Goal: Task Accomplishment & Management: Manage account settings

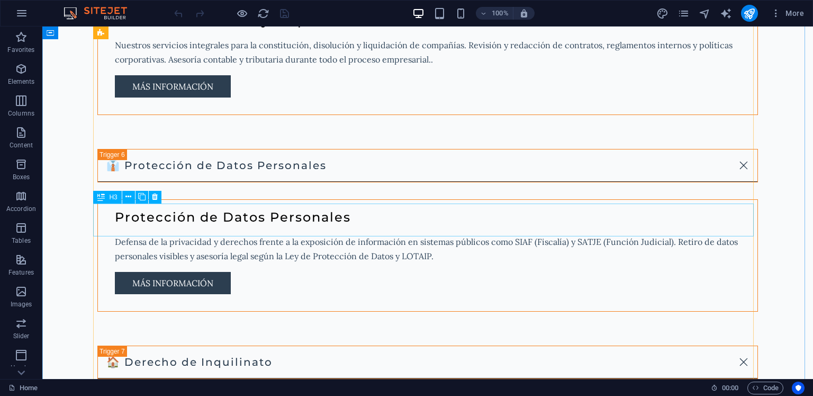
scroll to position [2595, 0]
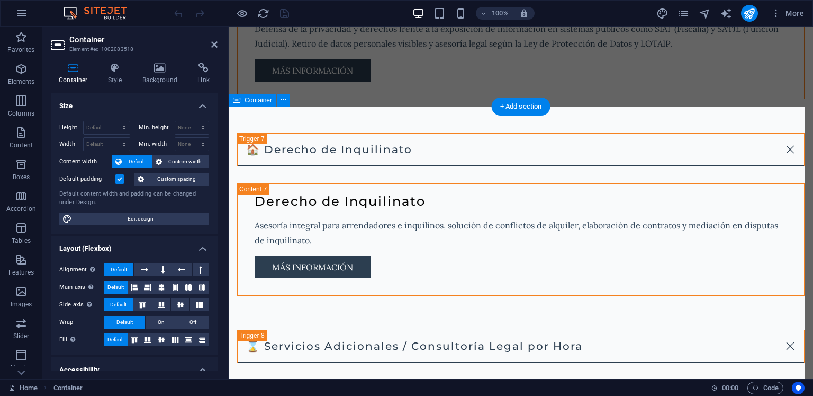
scroll to position [2701, 0]
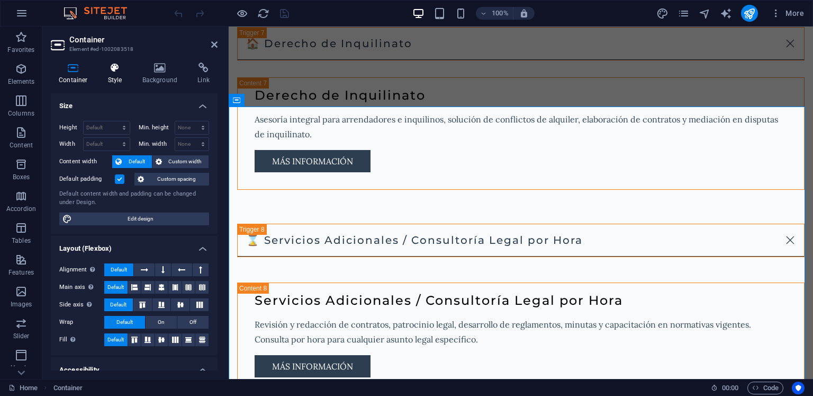
click at [117, 69] on icon at bounding box center [115, 67] width 30 height 11
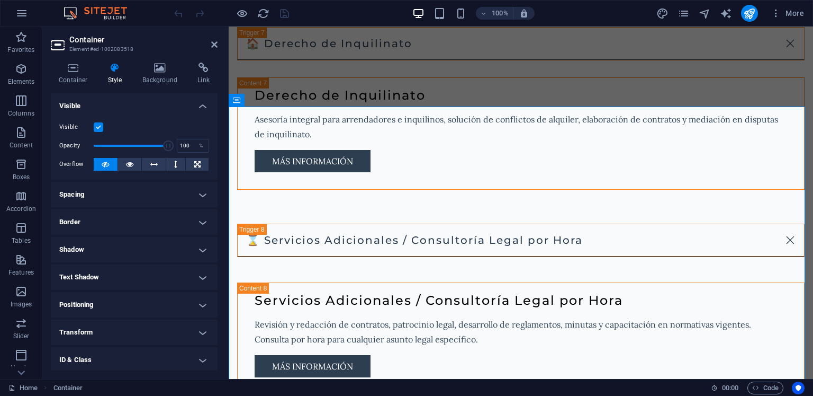
scroll to position [57, 0]
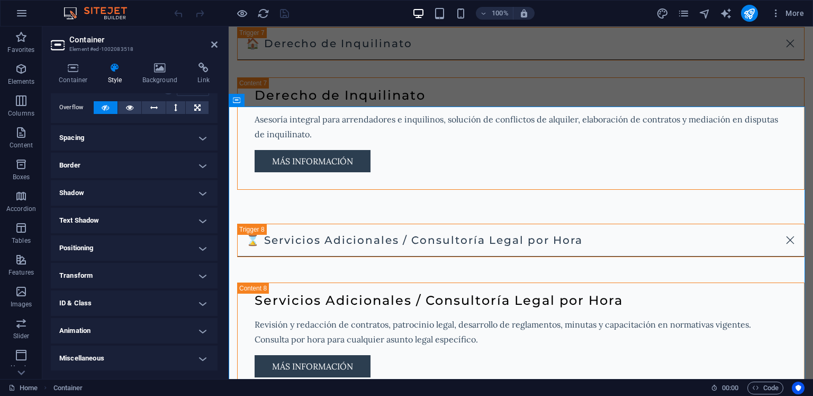
click at [83, 330] on h4 "Animation" at bounding box center [134, 330] width 167 height 25
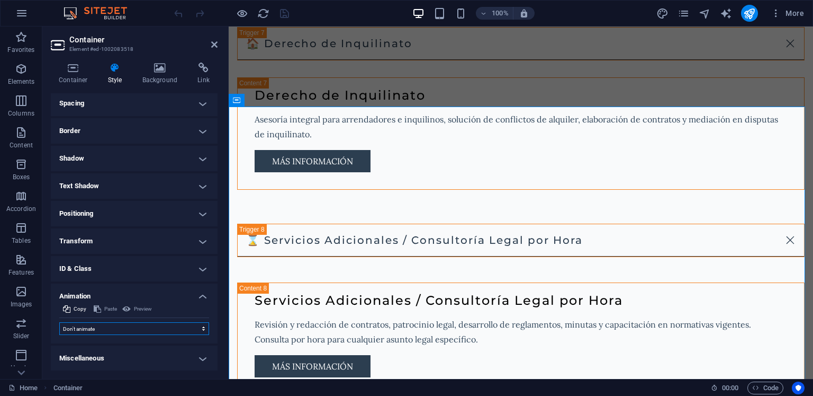
click at [96, 327] on select "Don't animate Show / Hide Slide up/down Zoom in/out Slide left to right Slide r…" at bounding box center [134, 328] width 150 height 13
select select "move-left-to-right"
click at [59, 322] on select "Don't animate Show / Hide Slide up/down Zoom in/out Slide left to right Slide r…" at bounding box center [134, 328] width 150 height 13
select select "scroll"
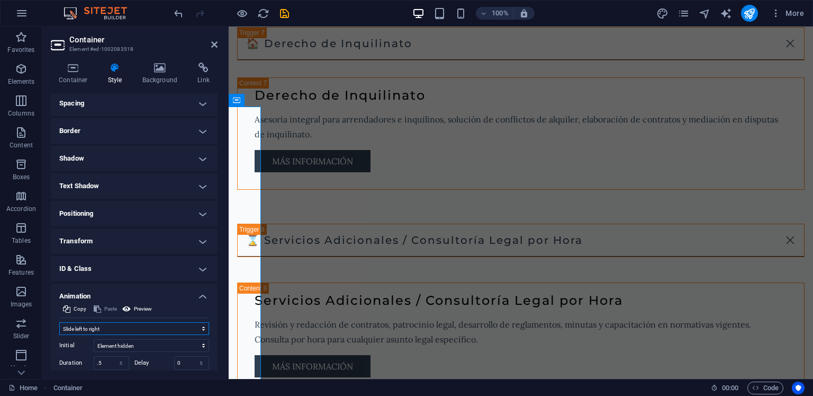
click at [95, 326] on select "Don't animate Show / Hide Slide up/down Zoom in/out Slide left to right Slide r…" at bounding box center [134, 328] width 150 height 13
click at [59, 322] on select "Don't animate Show / Hide Slide up/down Zoom in/out Slide left to right Slide r…" at bounding box center [134, 328] width 150 height 13
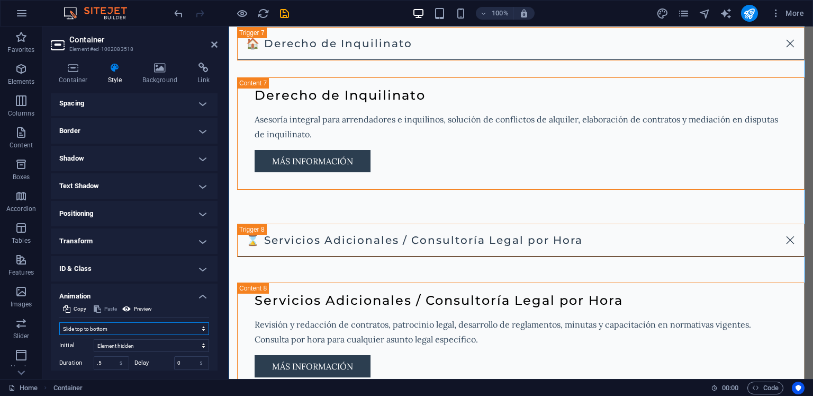
click at [91, 328] on select "Don't animate Show / Hide Slide up/down Zoom in/out Slide left to right Slide r…" at bounding box center [134, 328] width 150 height 13
click at [59, 322] on select "Don't animate Show / Hide Slide up/down Zoom in/out Slide left to right Slide r…" at bounding box center [134, 328] width 150 height 13
click at [91, 327] on select "Don't animate Show / Hide Slide up/down Zoom in/out Slide left to right Slide r…" at bounding box center [134, 328] width 150 height 13
select select "move-bottom-to-top"
click at [59, 322] on select "Don't animate Show / Hide Slide up/down Zoom in/out Slide left to right Slide r…" at bounding box center [134, 328] width 150 height 13
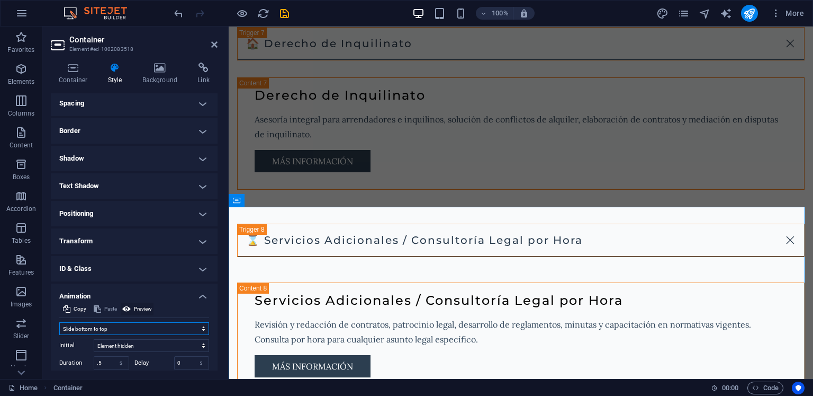
scroll to position [165, 0]
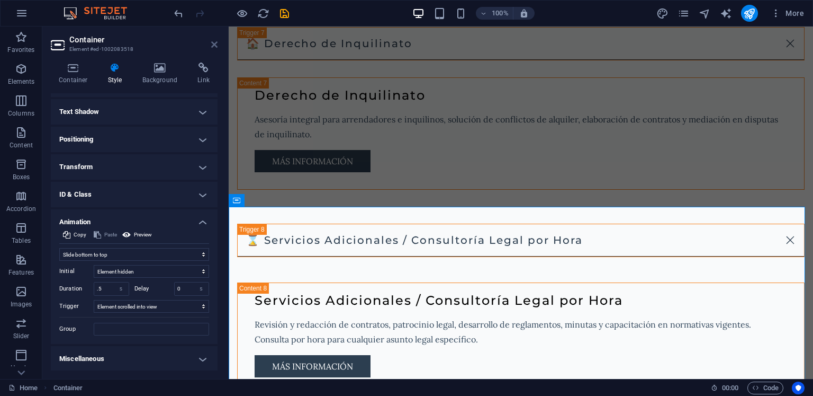
click at [216, 45] on icon at bounding box center [214, 44] width 6 height 8
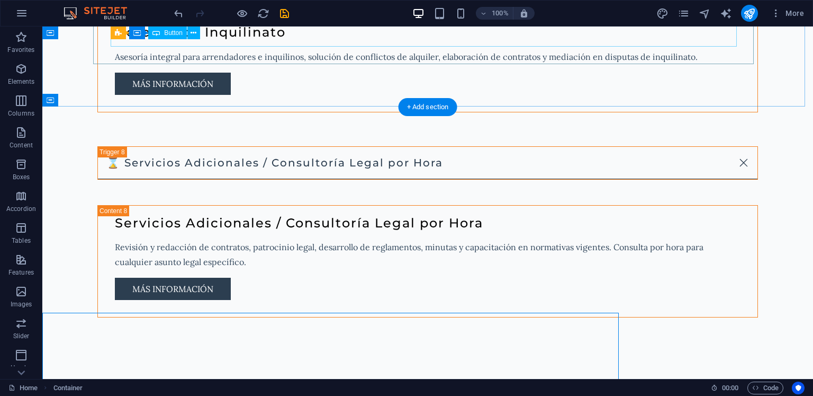
scroll to position [2595, 0]
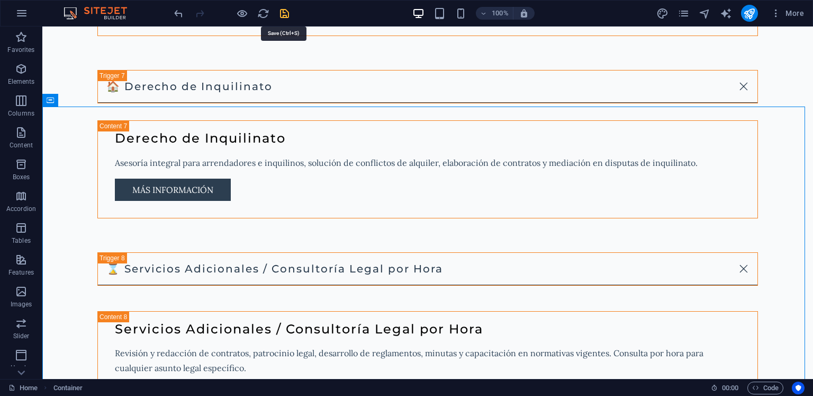
click at [285, 14] on icon "save" at bounding box center [285, 13] width 12 height 12
checkbox input "false"
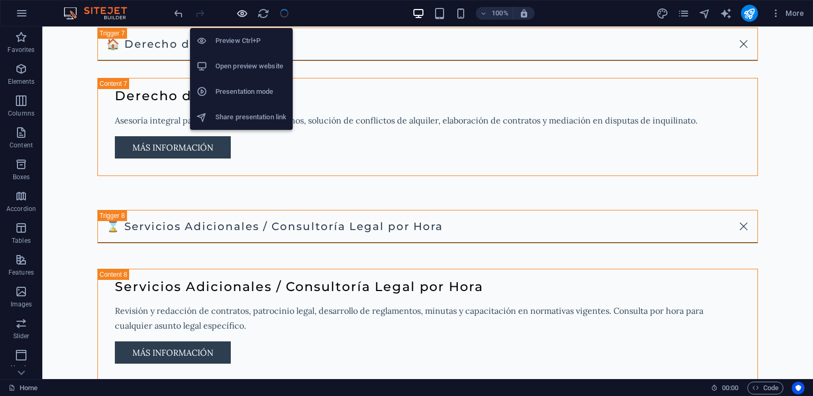
click at [240, 15] on icon "button" at bounding box center [242, 13] width 12 height 12
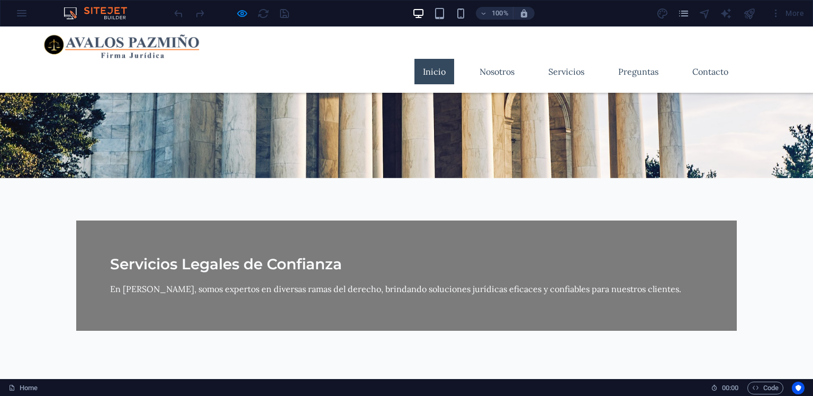
scroll to position [0, 0]
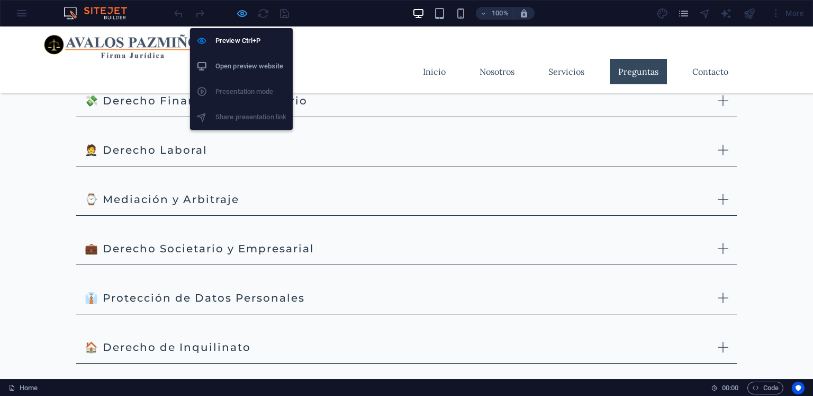
click at [237, 13] on icon "button" at bounding box center [242, 13] width 12 height 12
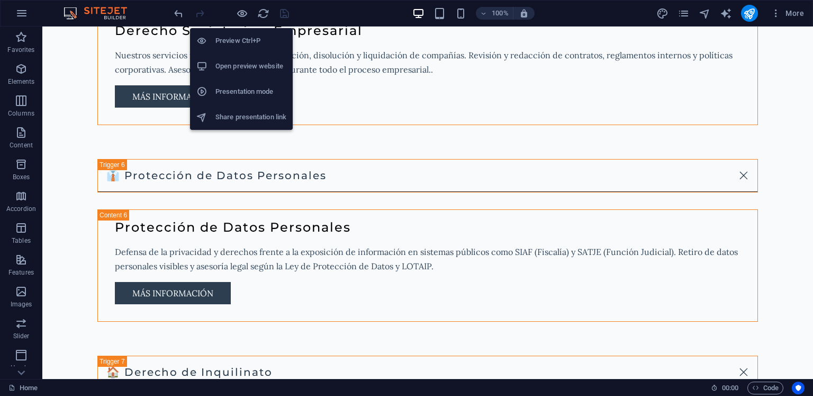
click at [244, 65] on h6 "Open preview website" at bounding box center [251, 66] width 71 height 13
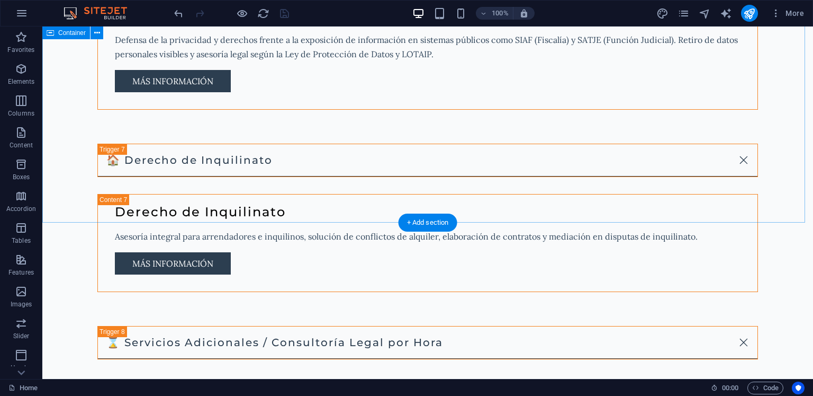
scroll to position [2585, 0]
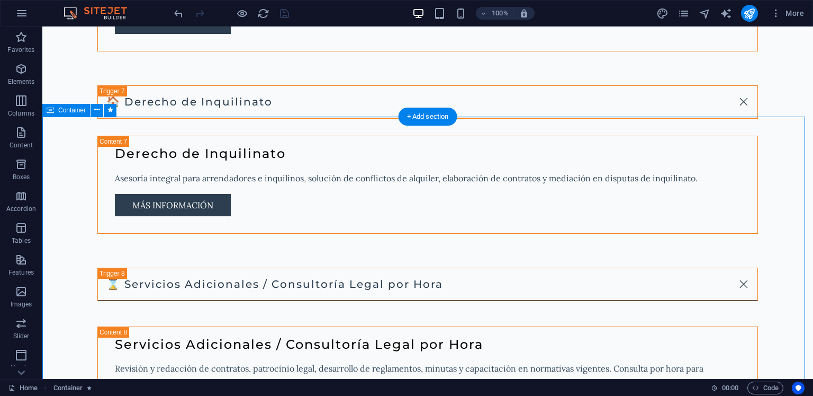
scroll to position [2691, 0]
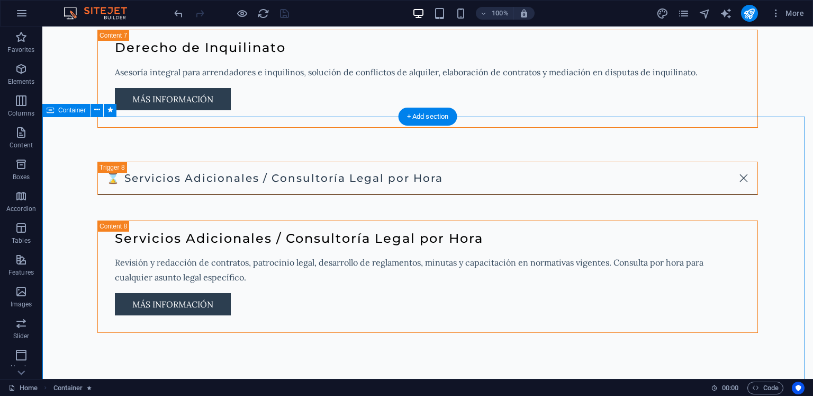
select select "move-bottom-to-top"
select select "s"
select select "scroll"
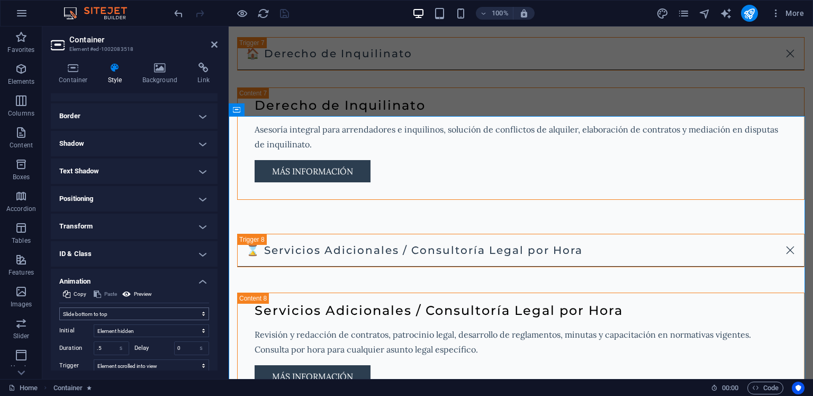
scroll to position [159, 0]
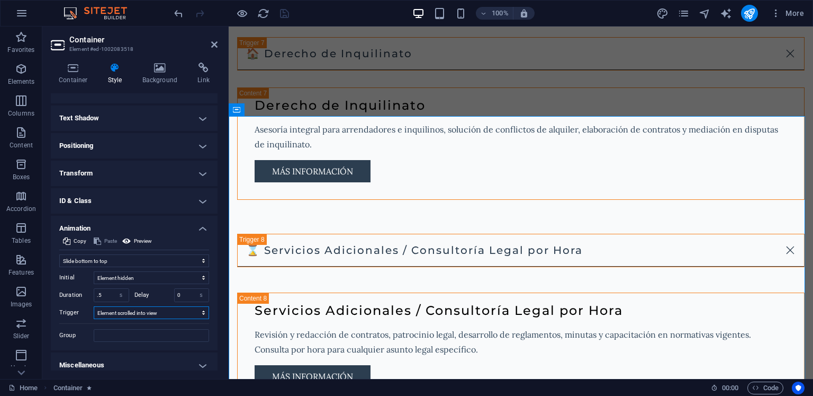
click at [163, 311] on select "No automatic trigger On page load Element scrolled into view" at bounding box center [151, 312] width 115 height 13
click at [160, 310] on select "No automatic trigger On page load Element scrolled into view" at bounding box center [151, 312] width 115 height 13
click at [129, 240] on icon at bounding box center [126, 241] width 8 height 13
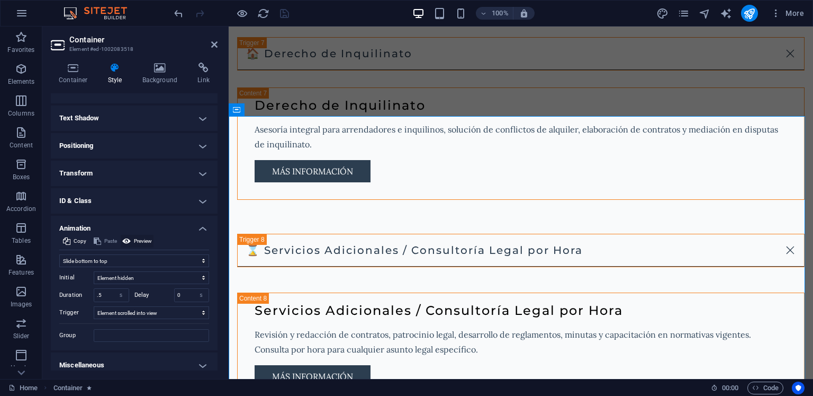
click at [129, 240] on icon at bounding box center [126, 241] width 8 height 13
click at [114, 292] on select "s ms" at bounding box center [121, 295] width 15 height 13
click at [106, 294] on input ".5" at bounding box center [111, 295] width 34 height 13
type input ".9"
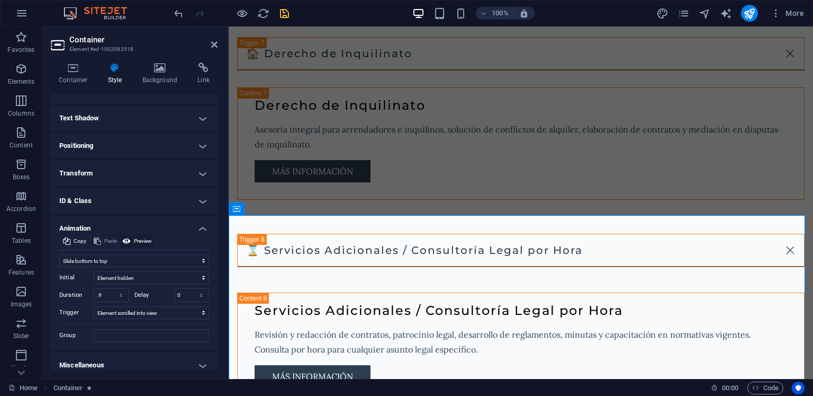
click at [126, 245] on icon at bounding box center [126, 241] width 8 height 13
click at [128, 243] on icon at bounding box center [126, 241] width 8 height 13
click at [109, 293] on input ".9" at bounding box center [111, 295] width 34 height 13
type input "1"
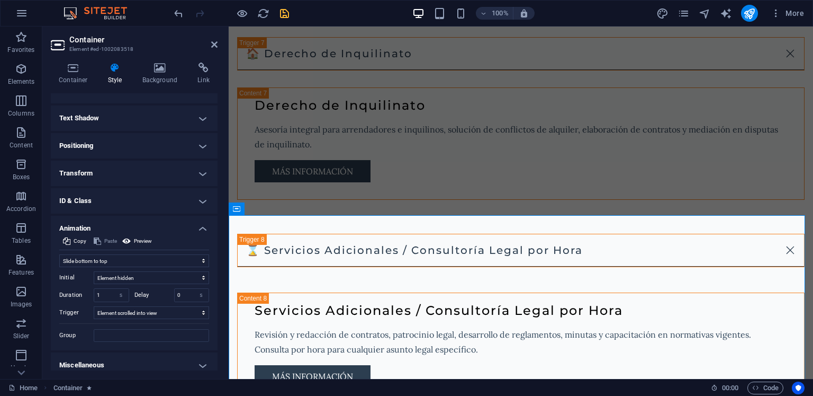
click at [159, 242] on div "Copy Paste Preview" at bounding box center [134, 242] width 150 height 15
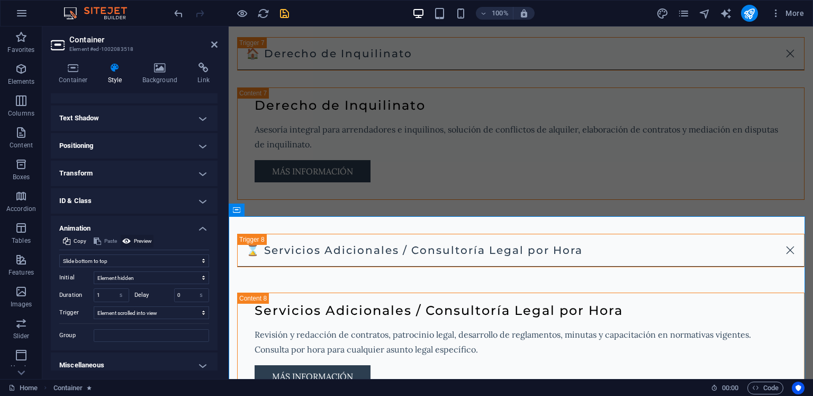
click at [144, 239] on span "Preview" at bounding box center [143, 241] width 18 height 13
click at [184, 297] on input "0" at bounding box center [192, 295] width 34 height 13
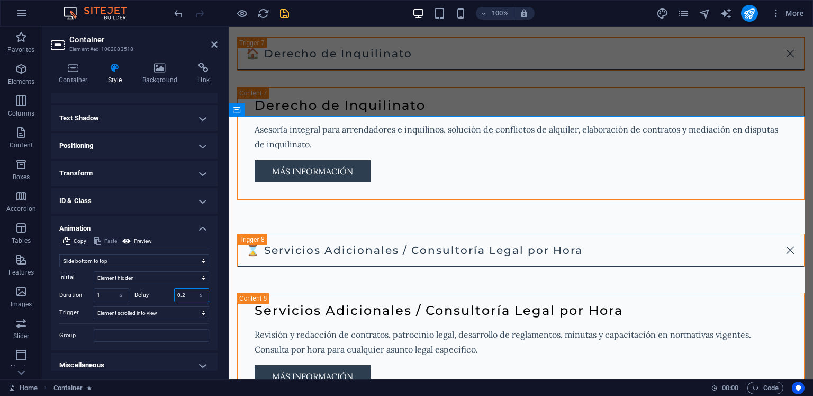
type input "0.2"
click at [178, 235] on div "Copy Paste Preview" at bounding box center [134, 242] width 150 height 15
click at [146, 242] on span "Preview" at bounding box center [143, 241] width 18 height 13
click at [285, 17] on icon "save" at bounding box center [285, 13] width 12 height 12
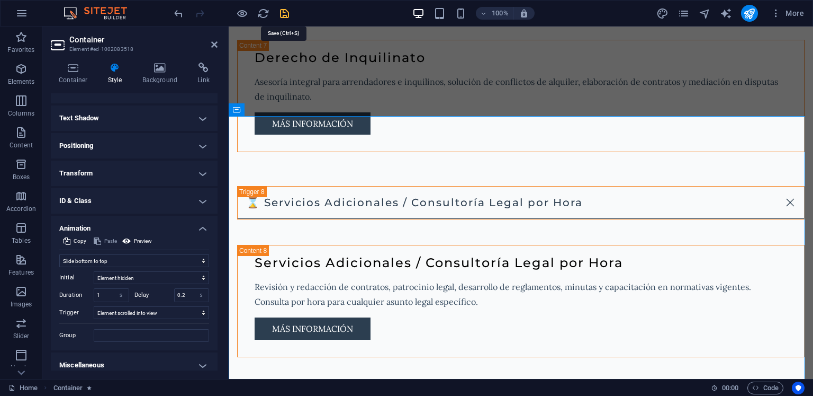
checkbox input "false"
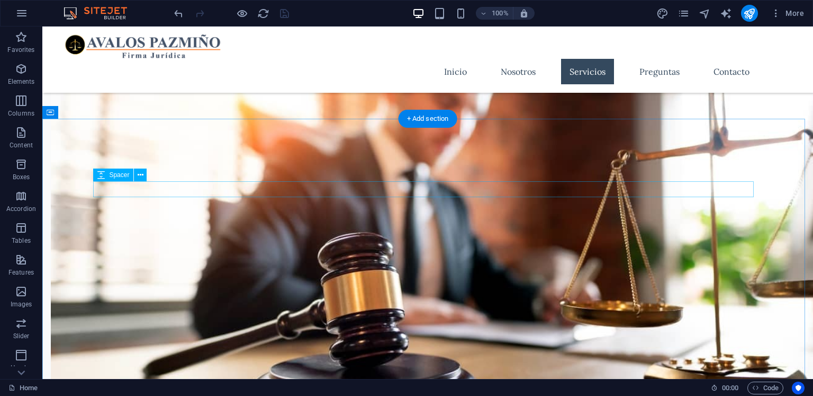
scroll to position [784, 0]
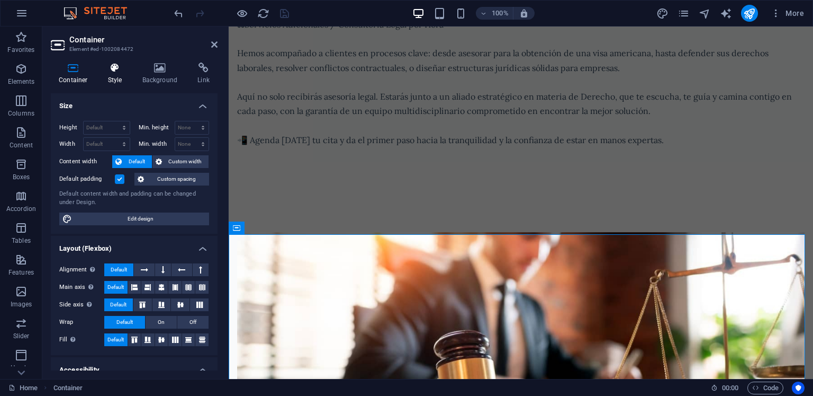
click at [110, 76] on h4 "Style" at bounding box center [117, 73] width 34 height 22
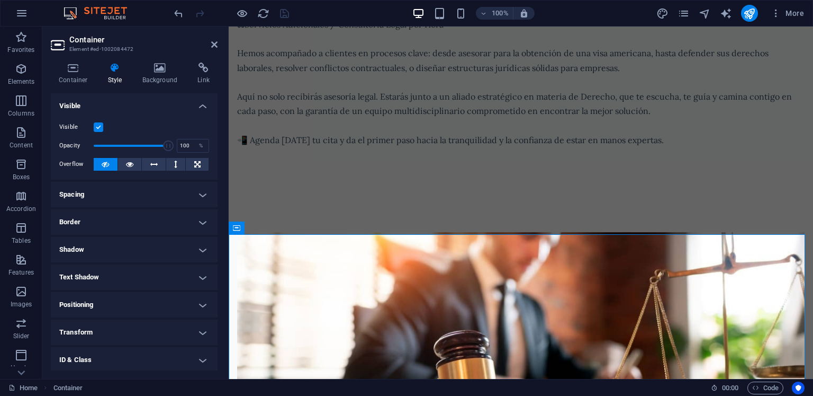
scroll to position [57, 0]
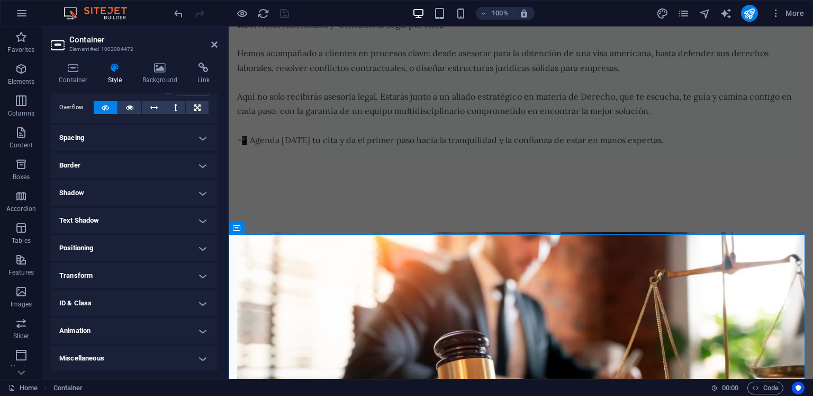
click at [106, 327] on h4 "Animation" at bounding box center [134, 330] width 167 height 25
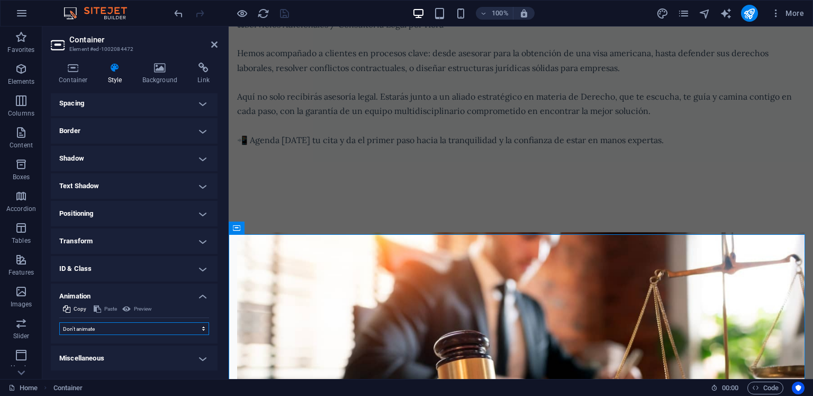
click at [102, 331] on select "Don't animate Show / Hide Slide up/down Zoom in/out Slide left to right Slide r…" at bounding box center [134, 328] width 150 height 13
click at [97, 330] on select "Don't animate Show / Hide Slide up/down Zoom in/out Slide left to right Slide r…" at bounding box center [134, 328] width 150 height 13
select select "fade"
click at [59, 322] on select "Don't animate Show / Hide Slide up/down Zoom in/out Slide left to right Slide r…" at bounding box center [134, 328] width 150 height 13
select select "scroll"
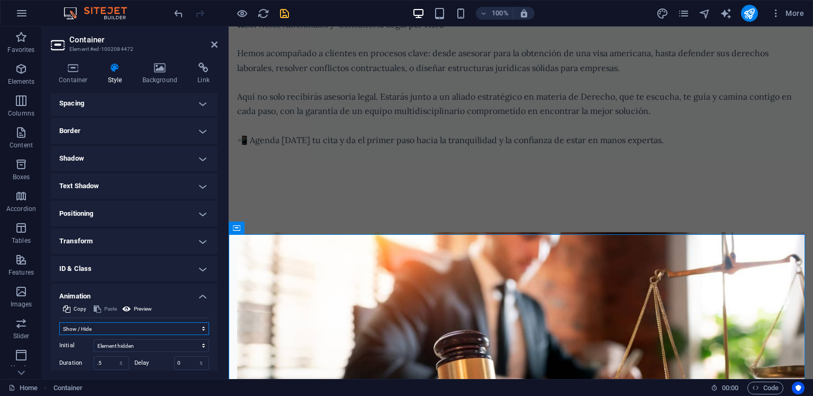
click at [81, 332] on select "Don't animate Show / Hide Slide up/down Zoom in/out Slide left to right Slide r…" at bounding box center [134, 328] width 150 height 13
select select "shrink"
click at [59, 322] on select "Don't animate Show / Hide Slide up/down Zoom in/out Slide left to right Slide r…" at bounding box center [134, 328] width 150 height 13
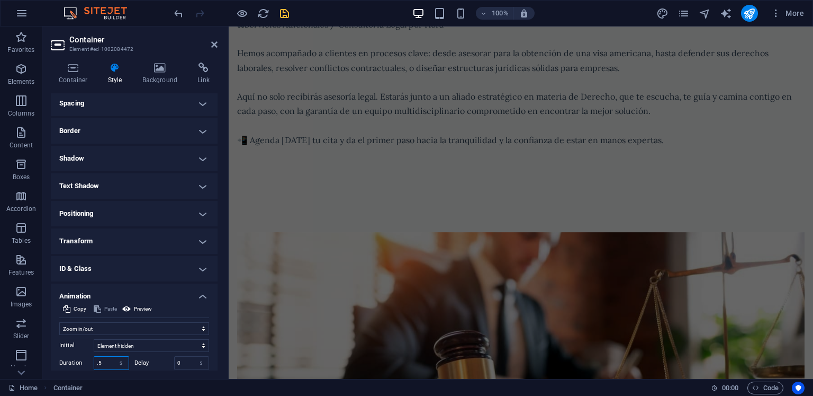
drag, startPoint x: 103, startPoint y: 363, endPoint x: 90, endPoint y: 366, distance: 14.1
click at [90, 366] on div "Initial Element hidden Element shown Duration .5 s ms [PERSON_NAME] 0 s ms [PER…" at bounding box center [134, 372] width 150 height 75
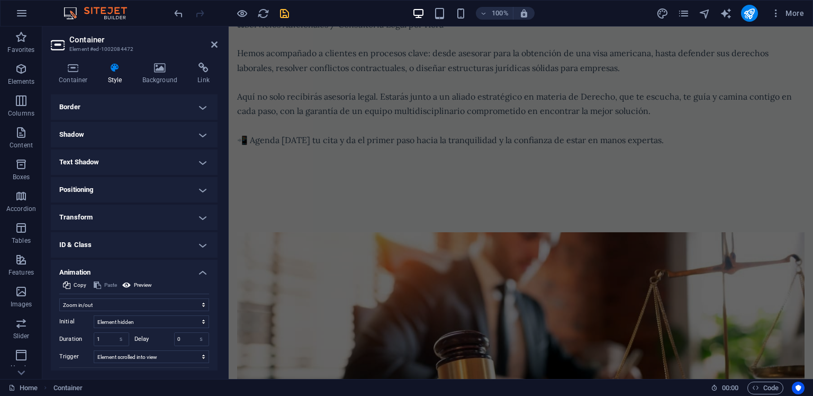
click at [66, 330] on div "Initial Element hidden Element shown Duration 1 s ms [PERSON_NAME] 0 s ms [PERS…" at bounding box center [134, 348] width 150 height 75
click at [91, 335] on div "Duration 1 s ms" at bounding box center [94, 339] width 70 height 14
type input "0.8"
click at [70, 327] on div "Initial Element hidden Element shown Duration 0.8 s ms [PERSON_NAME] 0 s ms [PE…" at bounding box center [134, 348] width 150 height 75
drag, startPoint x: 185, startPoint y: 338, endPoint x: 172, endPoint y: 341, distance: 14.0
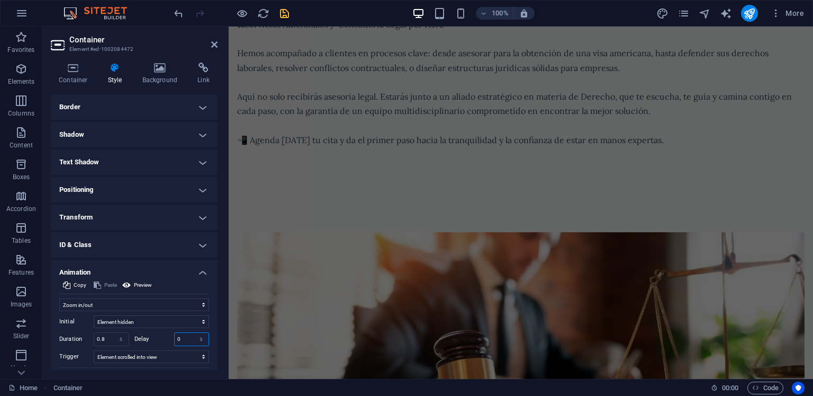
click at [172, 341] on div "Delay 0 s ms" at bounding box center [172, 339] width 75 height 14
type input "0.1"
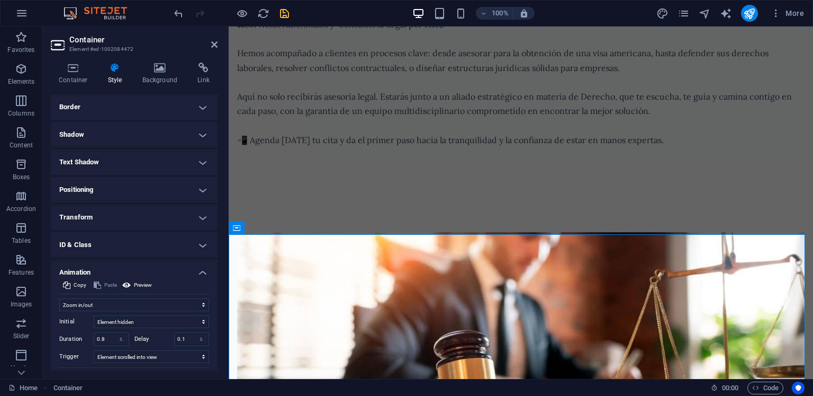
click at [64, 328] on div "Initial Element hidden Element shown Duration 0.8 s ms [PERSON_NAME] 0.1 s ms W…" at bounding box center [134, 348] width 150 height 75
click at [286, 12] on icon "save" at bounding box center [285, 13] width 12 height 12
checkbox input "false"
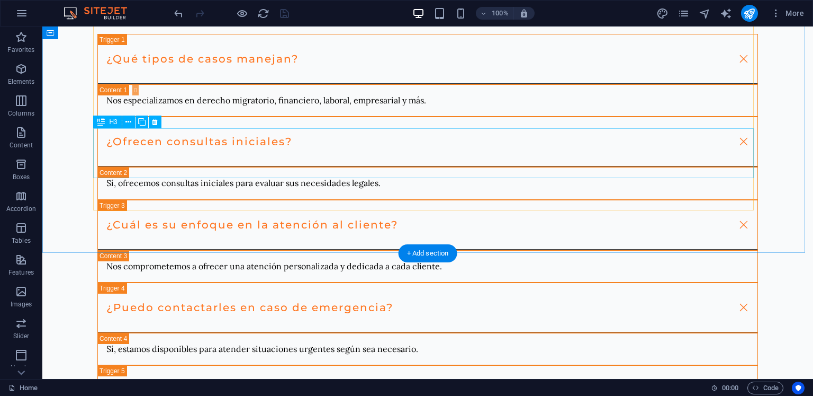
scroll to position [3274, 0]
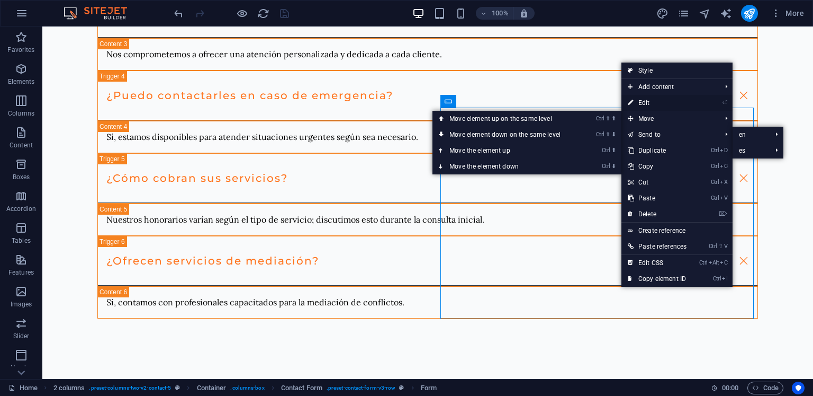
click at [652, 104] on link "⏎ Edit" at bounding box center [657, 103] width 71 height 16
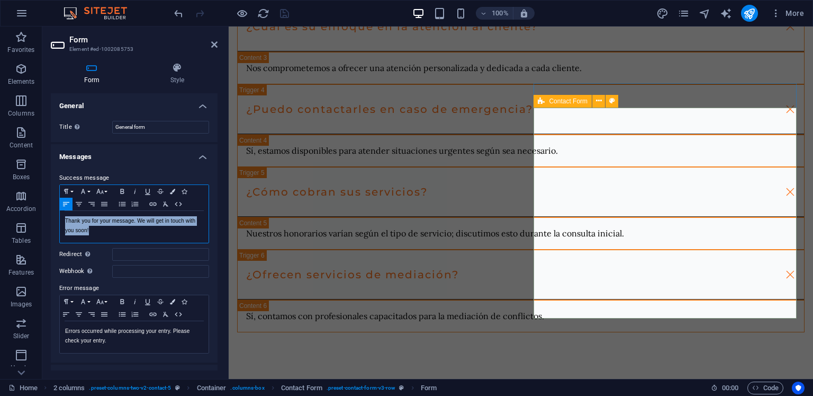
drag, startPoint x: 128, startPoint y: 233, endPoint x: 47, endPoint y: 195, distance: 89.1
click at [47, 195] on div "Form Style General Title Define a name for the form. General form Messages Succ…" at bounding box center [134, 216] width 184 height 325
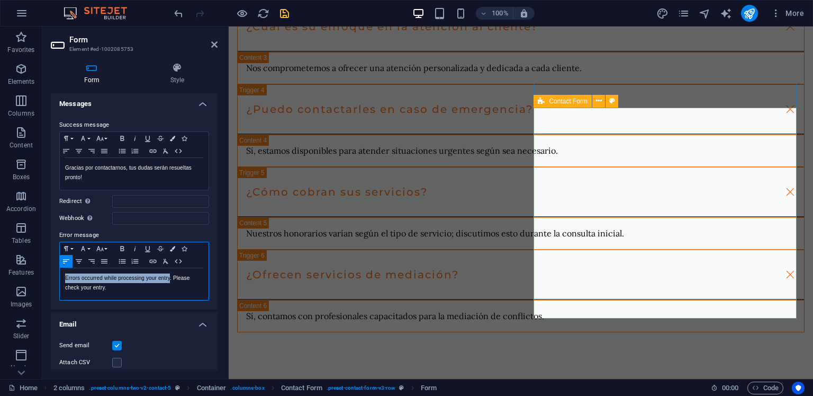
drag, startPoint x: 169, startPoint y: 278, endPoint x: 61, endPoint y: 275, distance: 108.1
click at [61, 275] on div "Errors occurred while processing your entry. Please check your entry." at bounding box center [134, 284] width 149 height 32
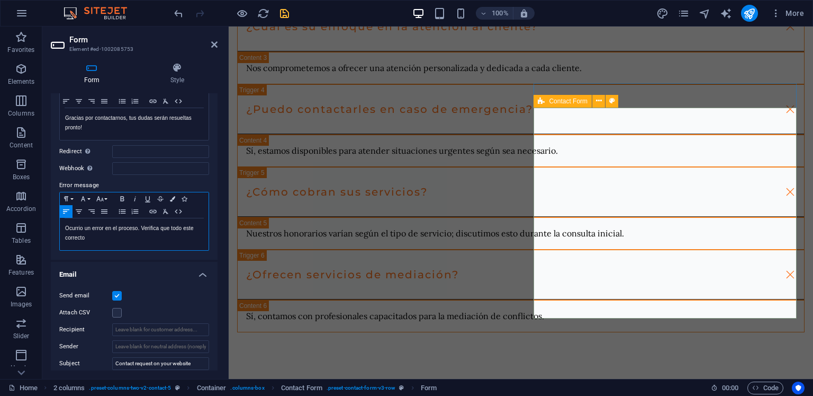
scroll to position [0, 0]
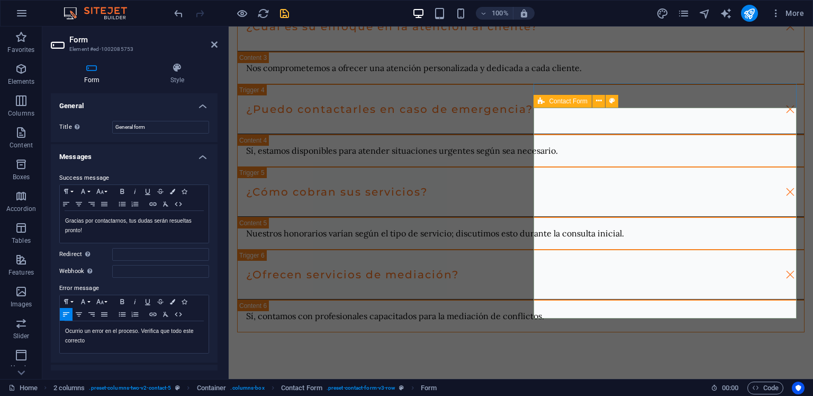
click at [196, 108] on h4 "General" at bounding box center [134, 102] width 167 height 19
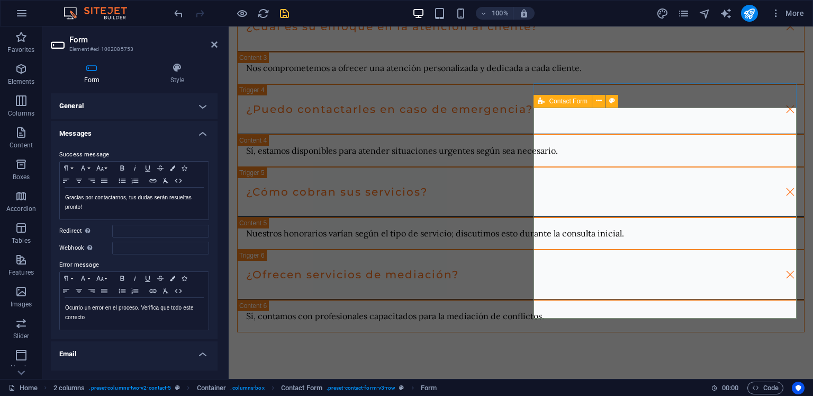
click at [203, 136] on h4 "Messages" at bounding box center [134, 130] width 167 height 19
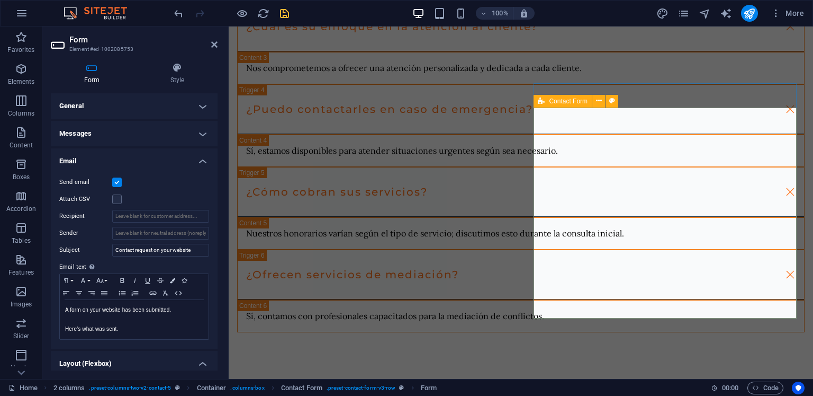
click at [200, 136] on h4 "Messages" at bounding box center [134, 133] width 167 height 25
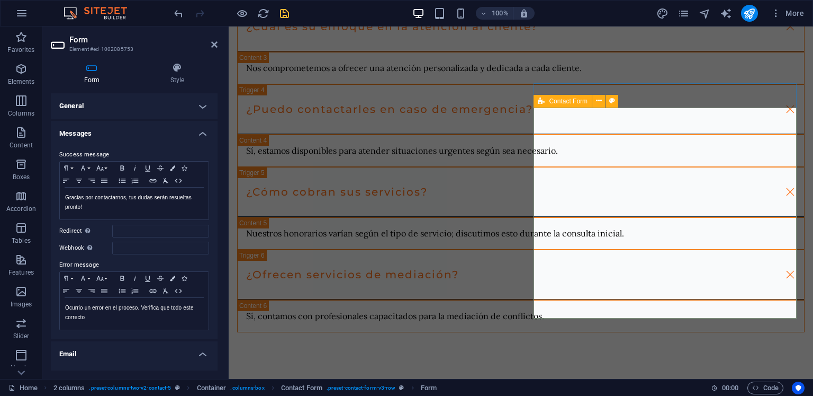
click at [198, 131] on h4 "Messages" at bounding box center [134, 130] width 167 height 19
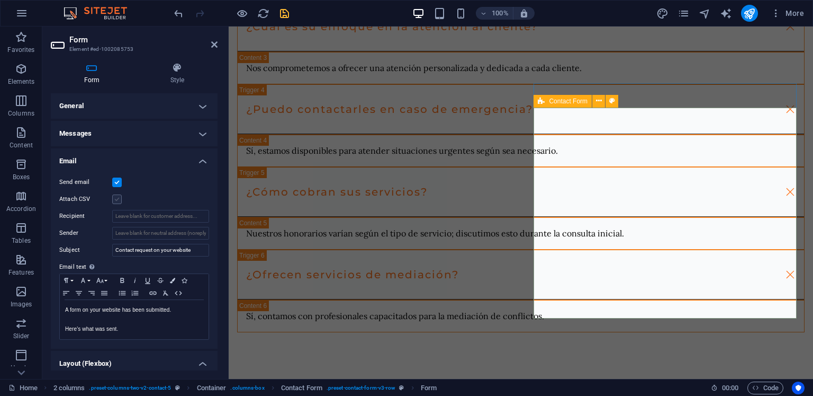
click at [119, 200] on label at bounding box center [117, 199] width 10 height 10
click at [0, 0] on input "Attach CSV" at bounding box center [0, 0] width 0 height 0
click at [119, 200] on label at bounding box center [117, 199] width 10 height 10
click at [0, 0] on input "Attach CSV" at bounding box center [0, 0] width 0 height 0
click at [119, 182] on label at bounding box center [117, 182] width 10 height 10
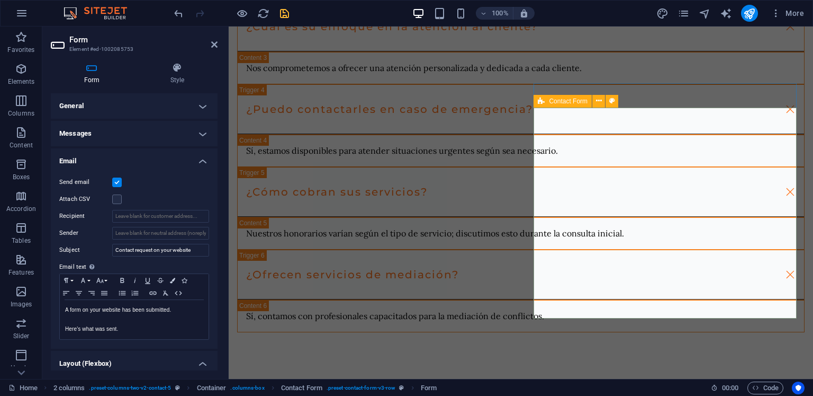
click at [0, 0] on input "Send email" at bounding box center [0, 0] width 0 height 0
click at [119, 182] on label at bounding box center [117, 182] width 10 height 10
click at [0, 0] on input "Send email" at bounding box center [0, 0] width 0 height 0
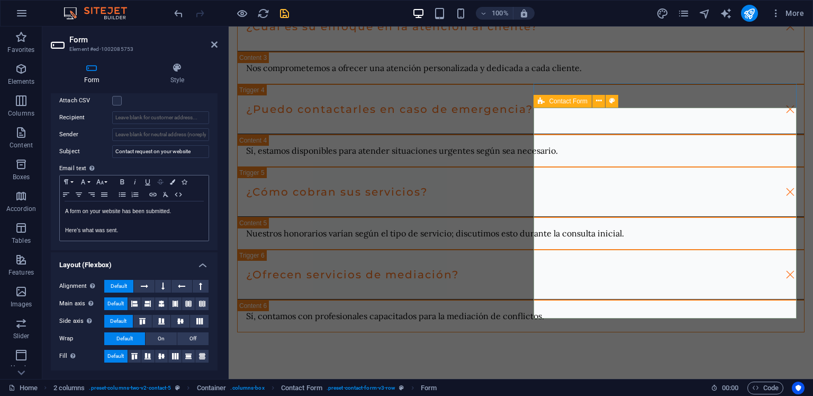
scroll to position [46, 0]
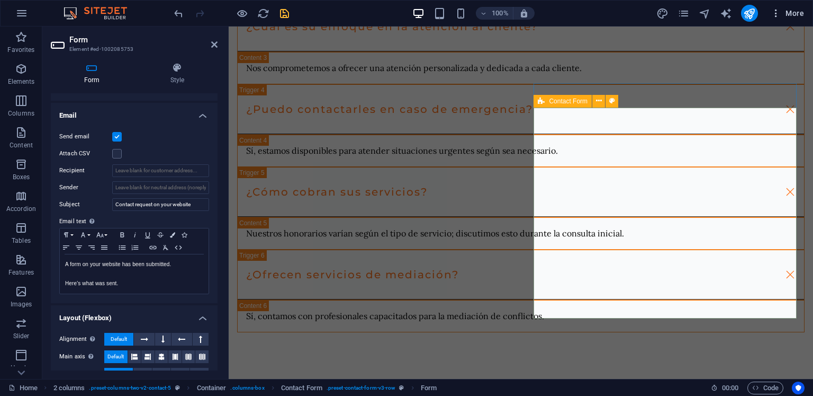
click at [775, 11] on icon "button" at bounding box center [776, 13] width 11 height 11
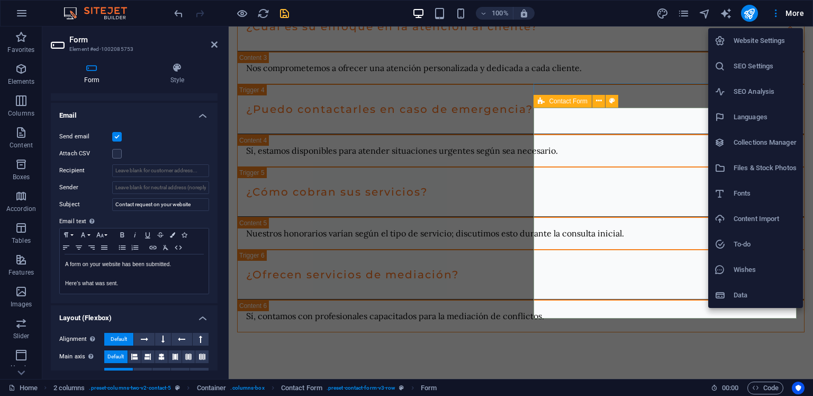
click at [771, 36] on h6 "Website Settings" at bounding box center [765, 40] width 63 height 13
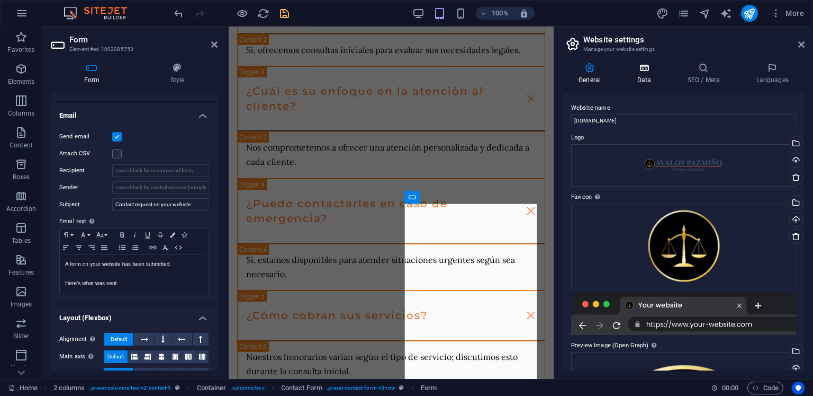
click at [641, 64] on icon at bounding box center [644, 67] width 46 height 11
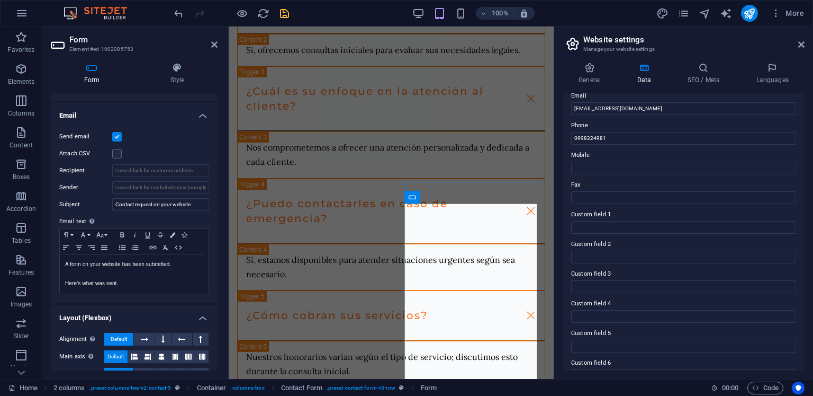
scroll to position [231, 0]
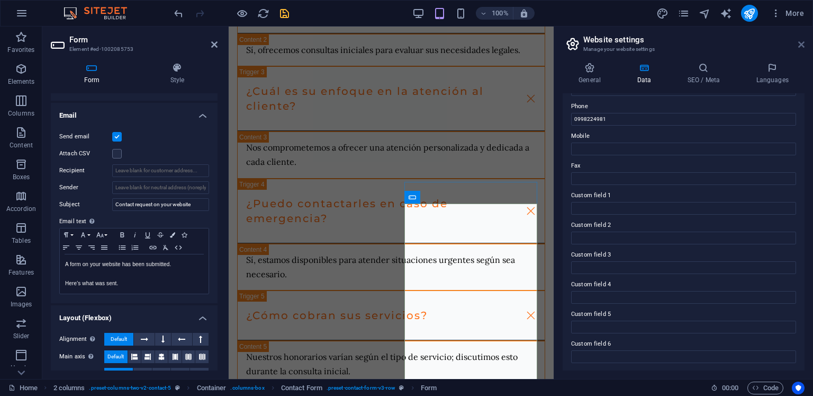
click at [801, 45] on icon at bounding box center [802, 44] width 6 height 8
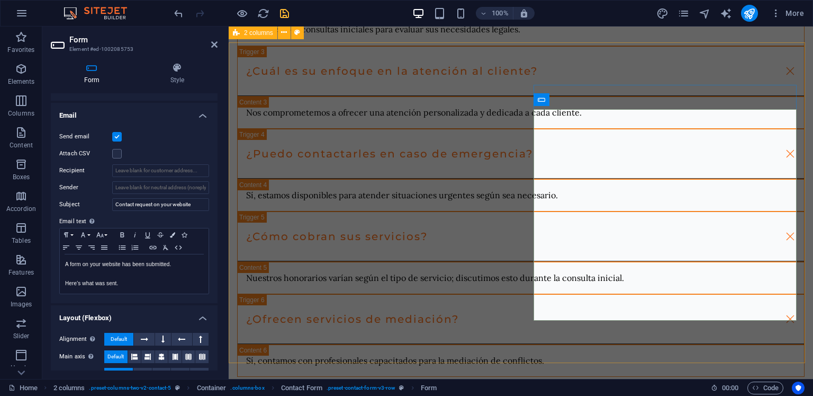
scroll to position [3382, 0]
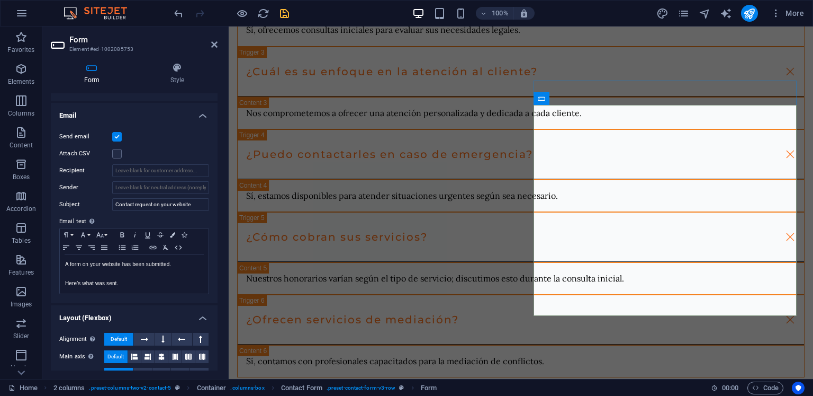
drag, startPoint x: 59, startPoint y: 132, endPoint x: 68, endPoint y: 143, distance: 14.0
click at [68, 143] on div "Send email Attach CSV Recipient Sender Subject Contact request on your website …" at bounding box center [134, 212] width 167 height 181
drag, startPoint x: 58, startPoint y: 135, endPoint x: 69, endPoint y: 141, distance: 12.6
click at [69, 141] on div "Send email Attach CSV Recipient Sender Subject Contact request on your website …" at bounding box center [134, 212] width 167 height 181
click at [129, 162] on div "Send email Attach CSV Recipient Sender Subject Contact request on your website …" at bounding box center [134, 212] width 167 height 181
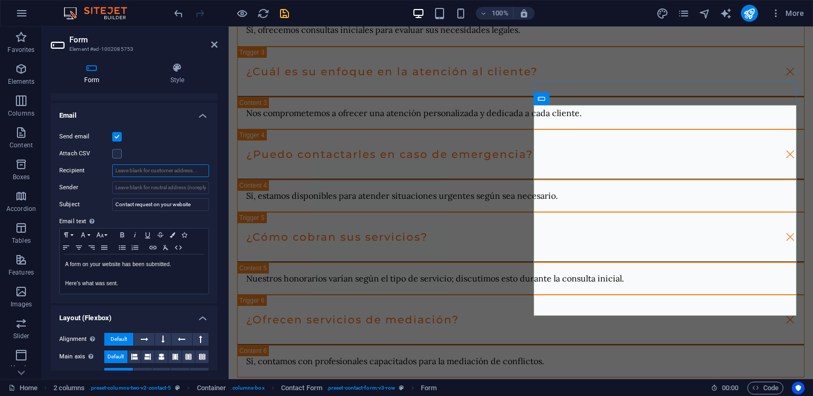
click at [129, 164] on input "Recipient" at bounding box center [160, 170] width 97 height 13
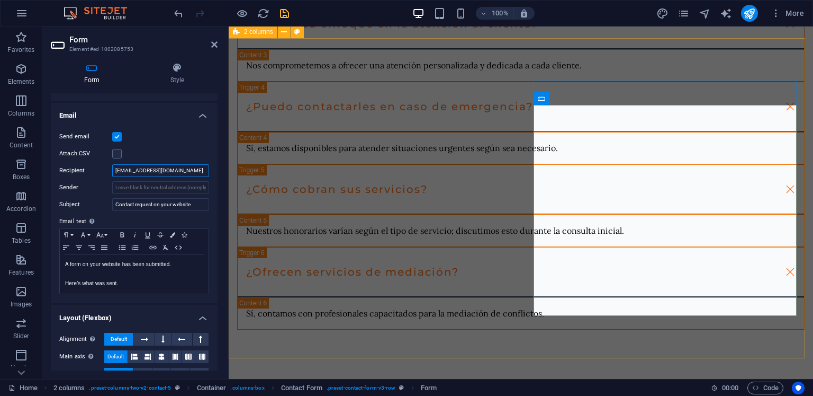
type input "[EMAIL_ADDRESS][DOMAIN_NAME]"
click at [282, 6] on div at bounding box center [231, 13] width 119 height 17
click at [282, 7] on icon "save" at bounding box center [285, 13] width 12 height 12
checkbox input "false"
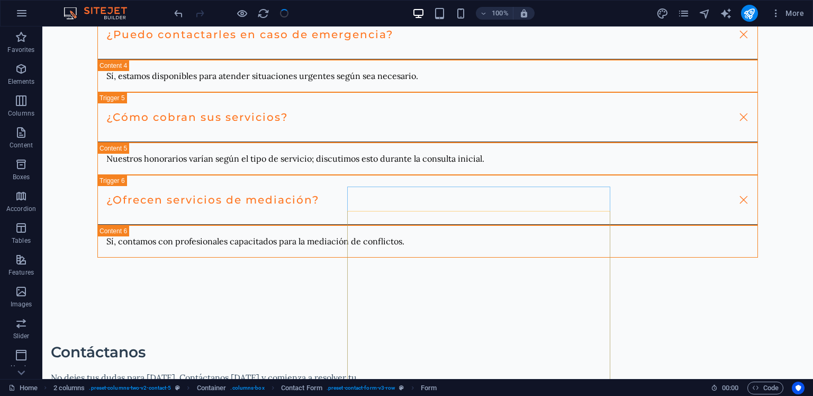
scroll to position [3276, 0]
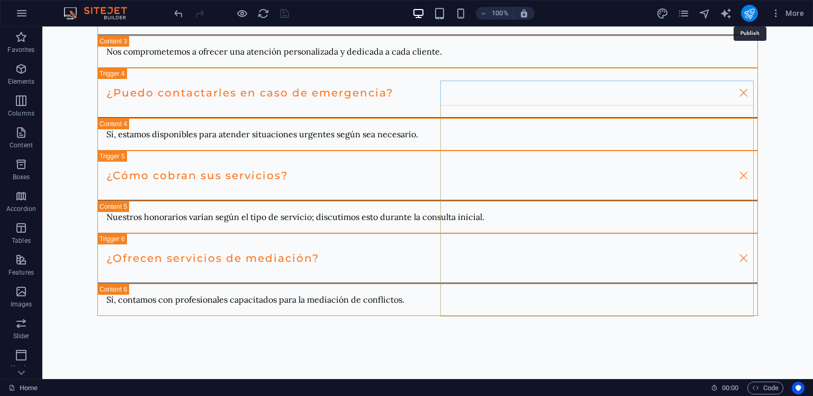
click at [749, 16] on icon "publish" at bounding box center [750, 13] width 12 height 12
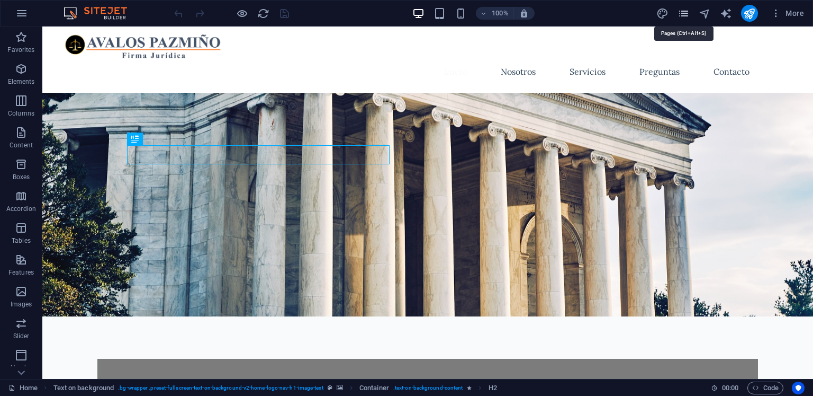
click at [684, 13] on icon "pages" at bounding box center [684, 13] width 12 height 12
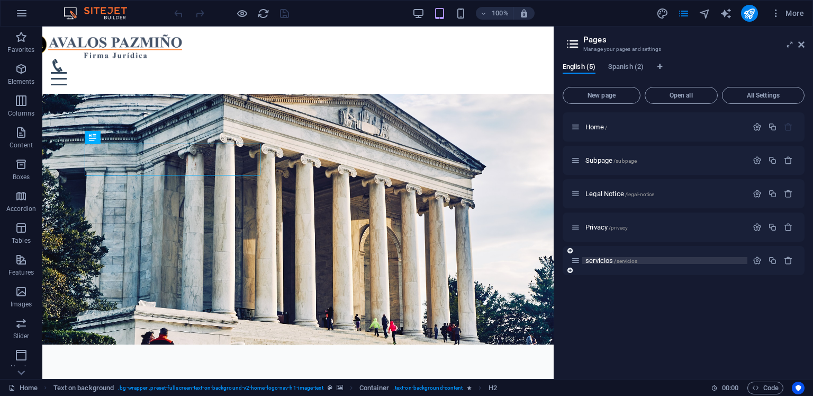
click at [614, 258] on span "/servicios" at bounding box center [625, 261] width 23 height 6
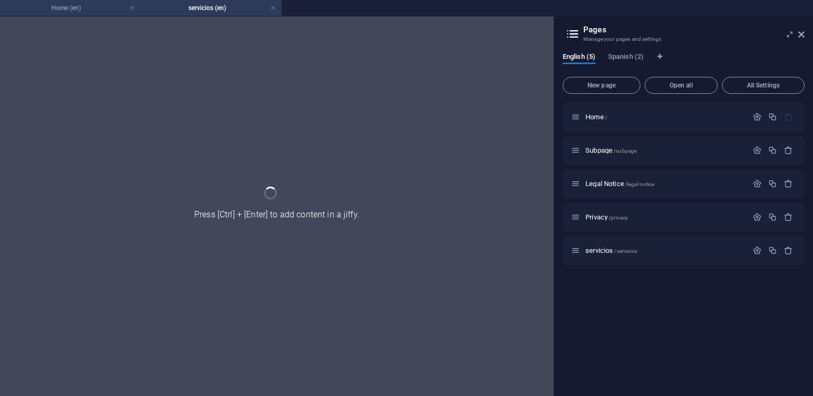
click at [92, 13] on h4 "Home (en)" at bounding box center [70, 8] width 141 height 12
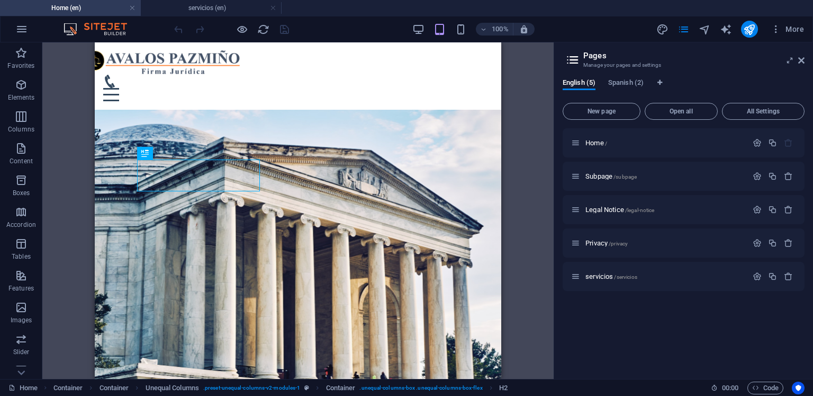
click at [806, 60] on aside "Pages Manage your pages and settings English (5) Spanish (2) New page Open all …" at bounding box center [684, 210] width 260 height 336
click at [805, 58] on aside "Pages Manage your pages and settings English (5) Spanish (2) New page Open all …" at bounding box center [684, 210] width 260 height 336
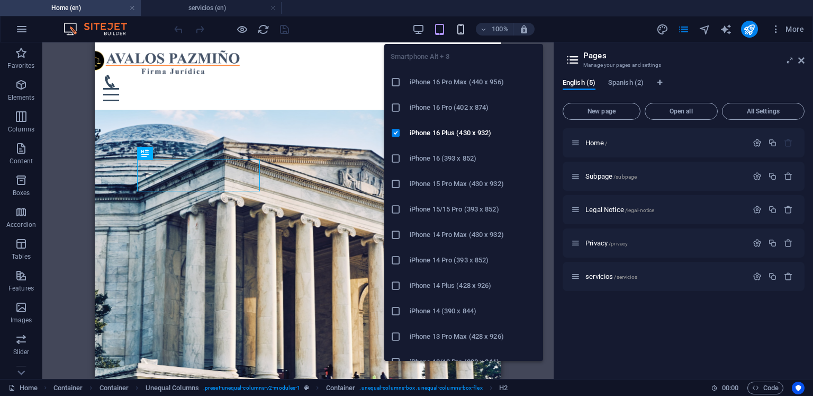
click at [466, 23] on icon "button" at bounding box center [461, 29] width 12 height 12
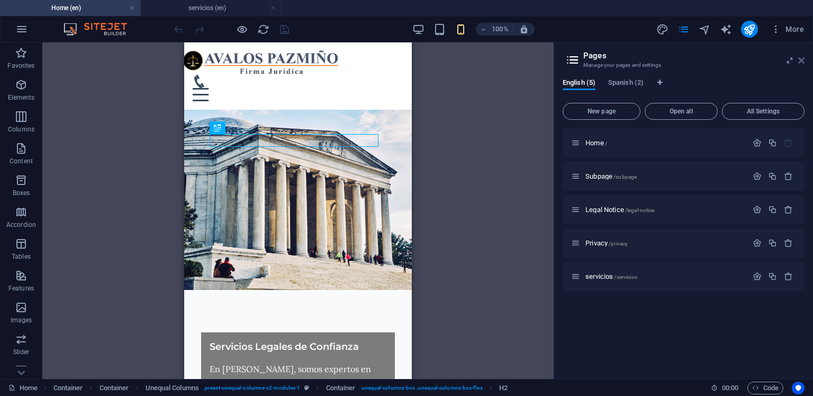
click at [804, 60] on icon at bounding box center [802, 60] width 6 height 8
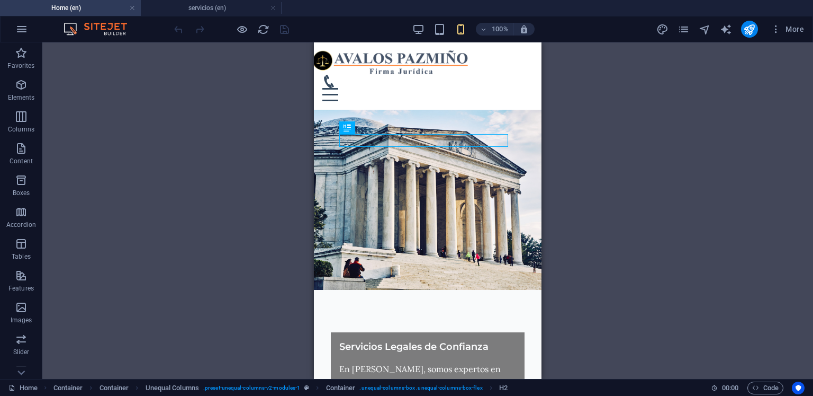
click at [426, 29] on div "100%" at bounding box center [474, 29] width 122 height 17
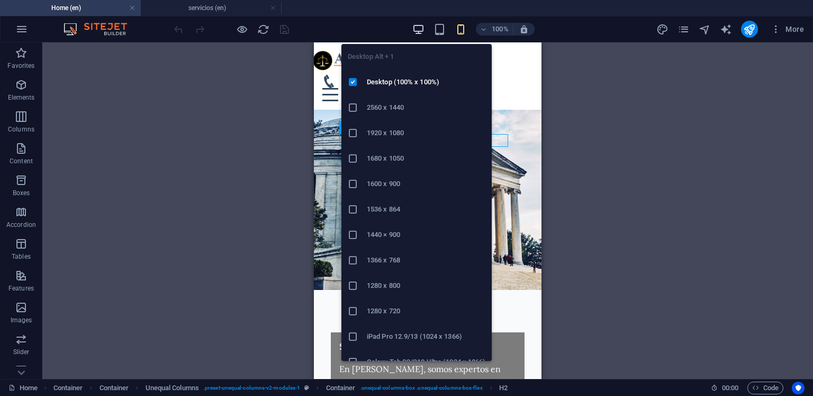
click at [422, 28] on icon "button" at bounding box center [419, 29] width 12 height 12
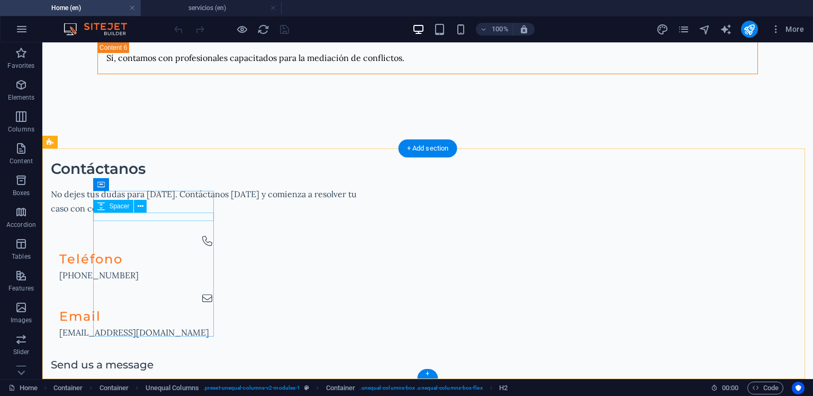
scroll to position [3375, 0]
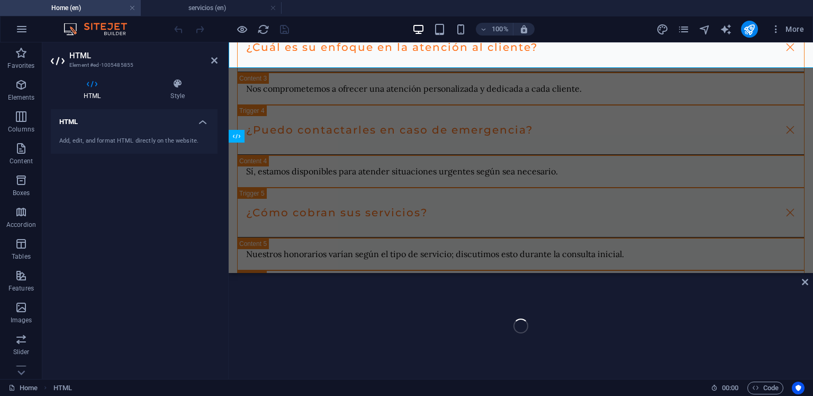
scroll to position [3614, 0]
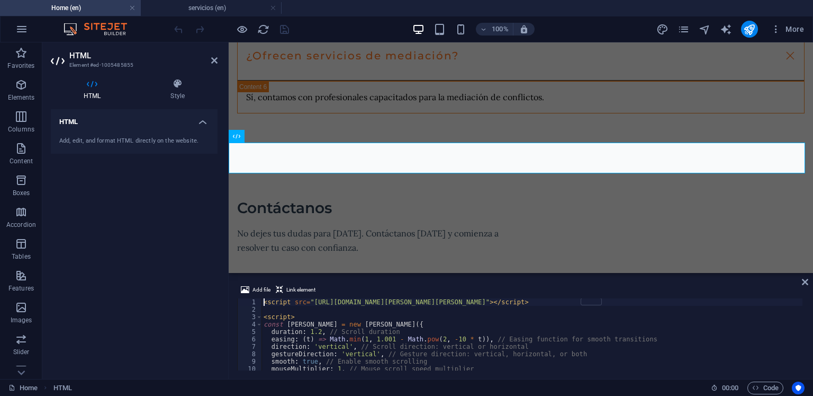
click at [189, 119] on h4 "HTML" at bounding box center [134, 118] width 167 height 19
click at [199, 118] on h4 "HTML" at bounding box center [134, 121] width 167 height 25
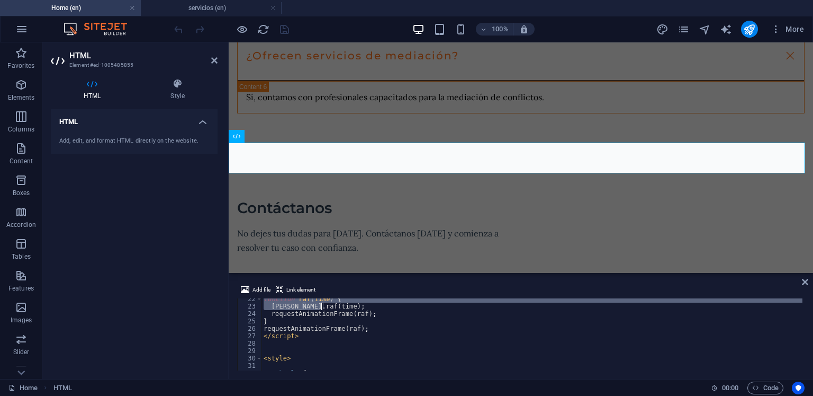
scroll to position [202, 0]
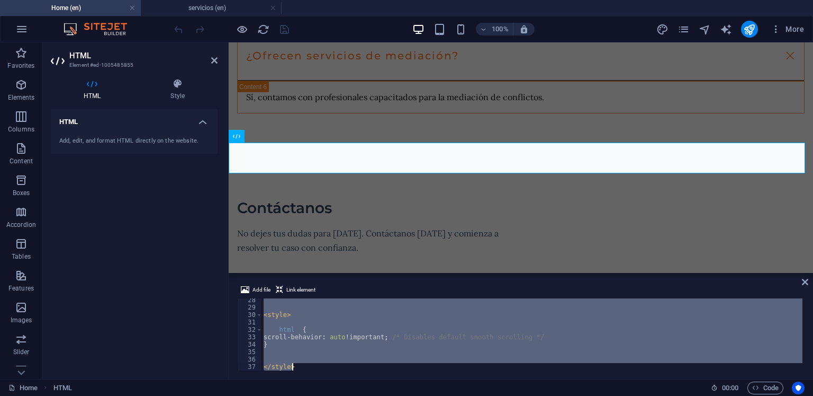
drag, startPoint x: 263, startPoint y: 301, endPoint x: 310, endPoint y: 372, distance: 85.5
click at [310, 372] on div "Add file Link element <script src="https://cdn.jsdelivr.net/gh/studio-freight/l…" at bounding box center [521, 327] width 585 height 104
type textarea "</style>"
click at [191, 13] on h4 "servicios (en)" at bounding box center [211, 8] width 141 height 12
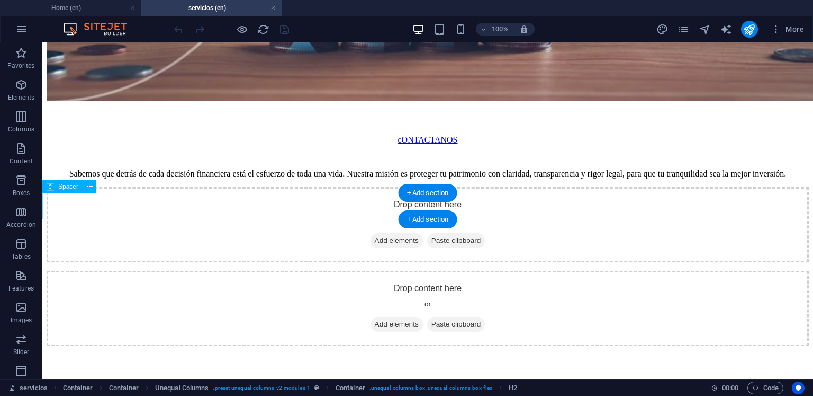
scroll to position [3674, 0]
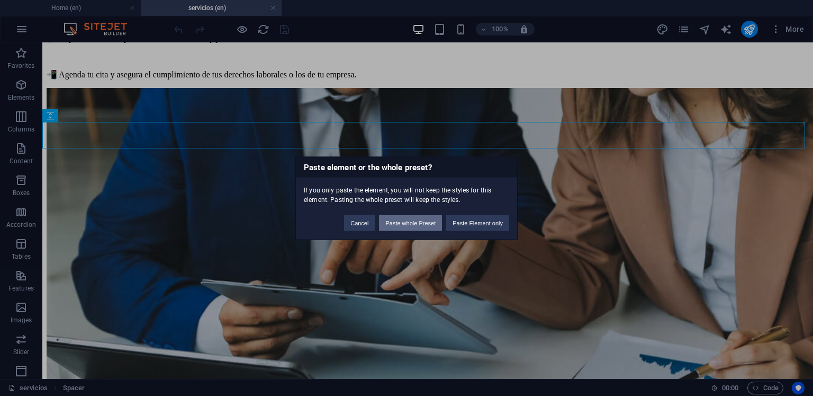
click at [428, 219] on button "Paste whole Preset" at bounding box center [410, 222] width 63 height 16
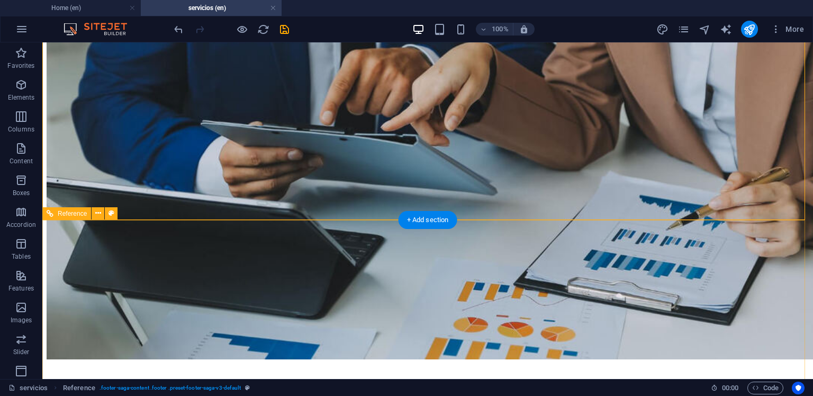
scroll to position [3602, 0]
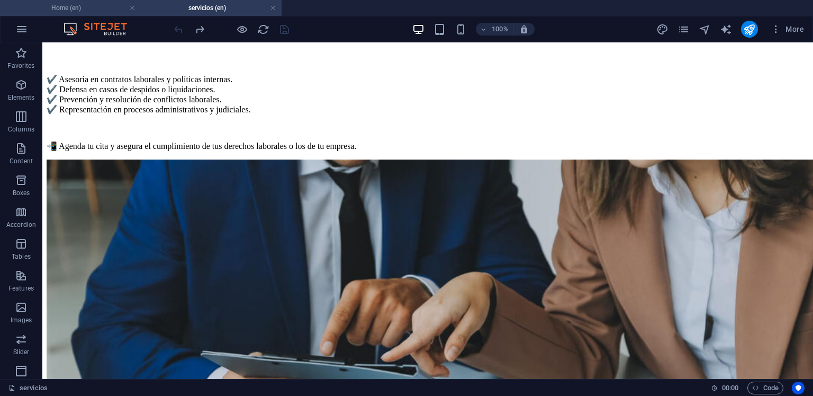
click at [97, 11] on h4 "Home (en)" at bounding box center [70, 8] width 141 height 12
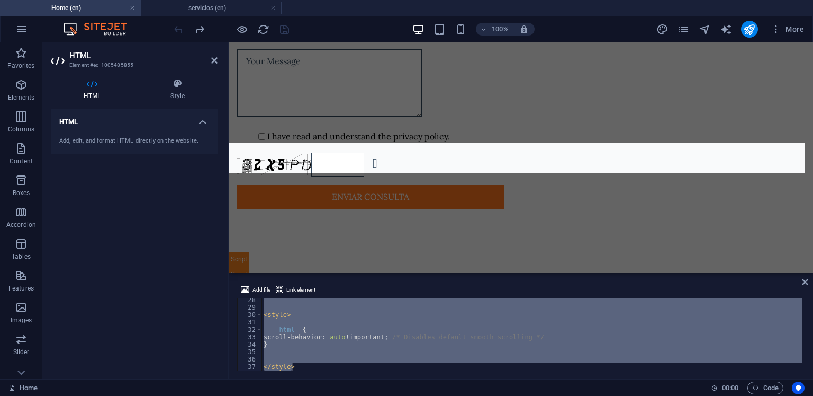
scroll to position [0, 0]
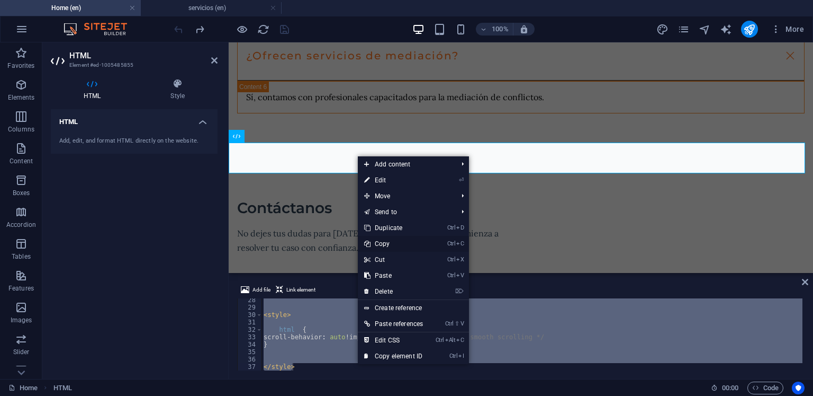
click at [390, 246] on link "Ctrl C Copy" at bounding box center [393, 244] width 71 height 16
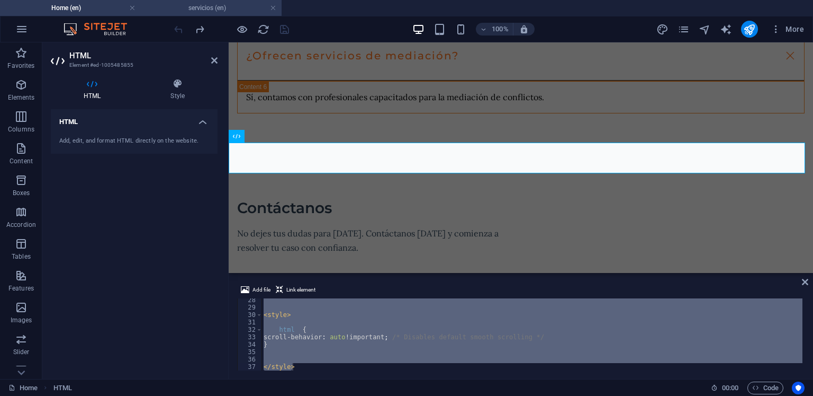
click at [213, 1] on li "servicios (en)" at bounding box center [211, 8] width 141 height 16
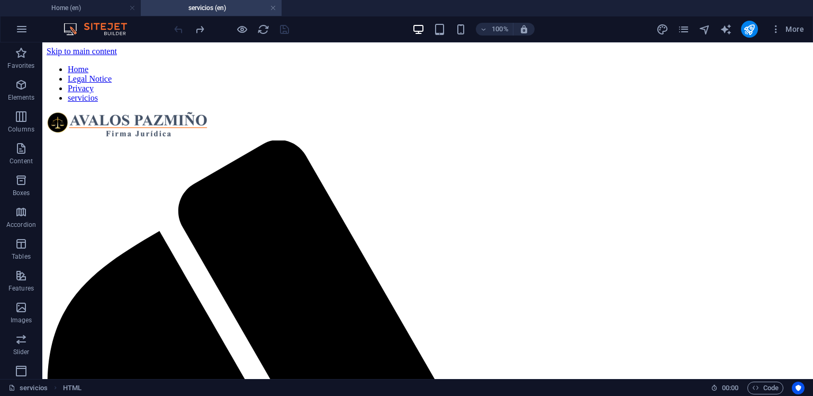
scroll to position [3602, 0]
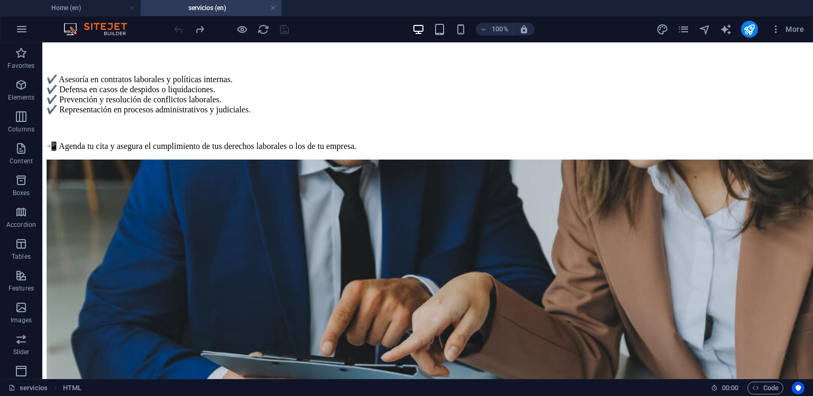
click at [213, 3] on h4 "servicios (en)" at bounding box center [211, 8] width 141 height 12
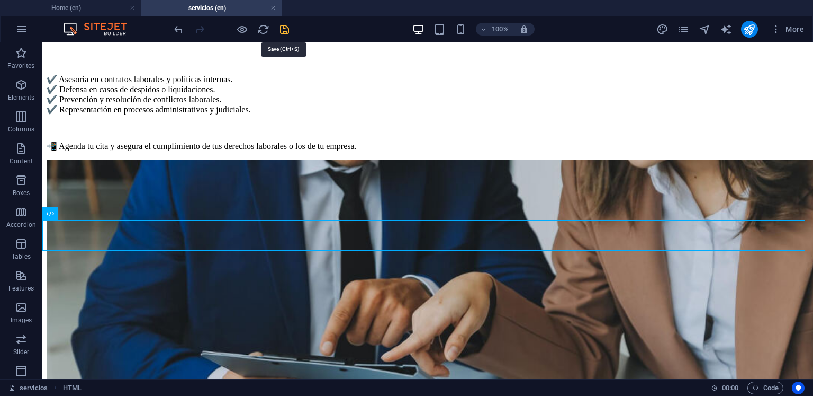
click at [284, 31] on icon "save" at bounding box center [285, 29] width 12 height 12
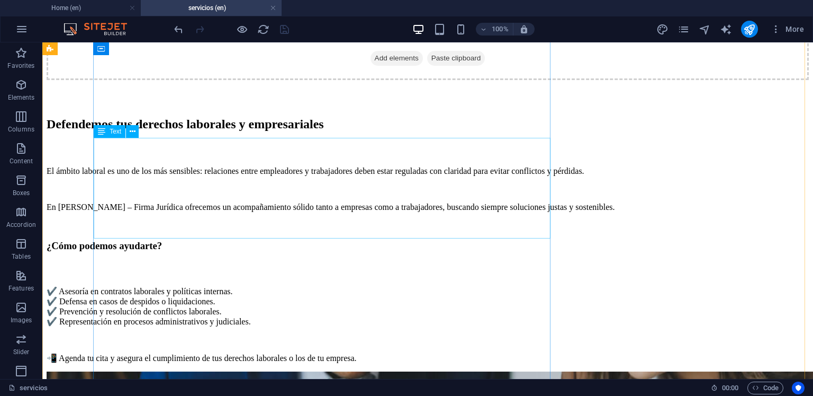
scroll to position [3126, 0]
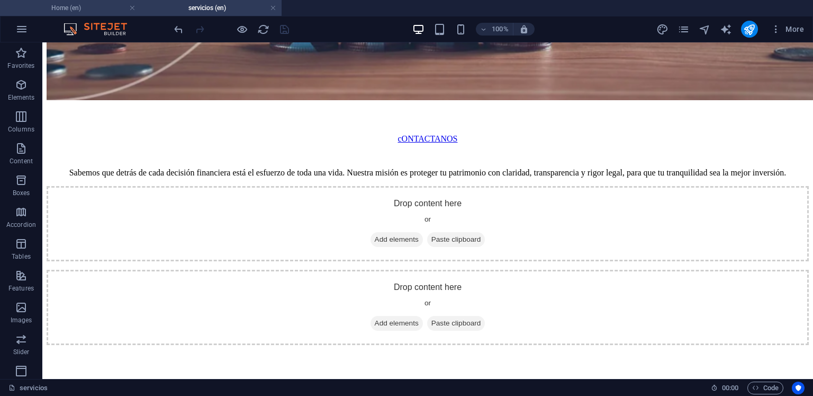
click at [92, 10] on h4 "Home (en)" at bounding box center [70, 8] width 141 height 12
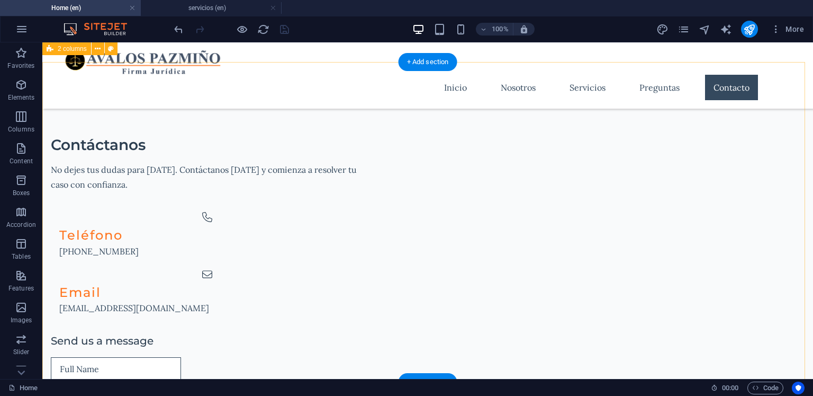
scroll to position [3216, 0]
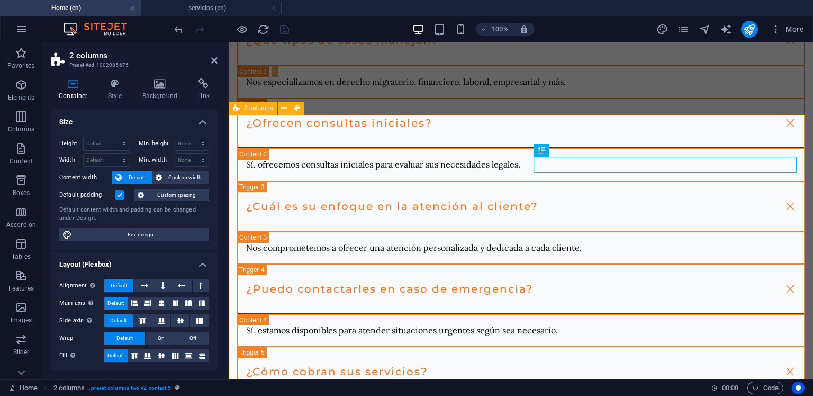
scroll to position [3322, 0]
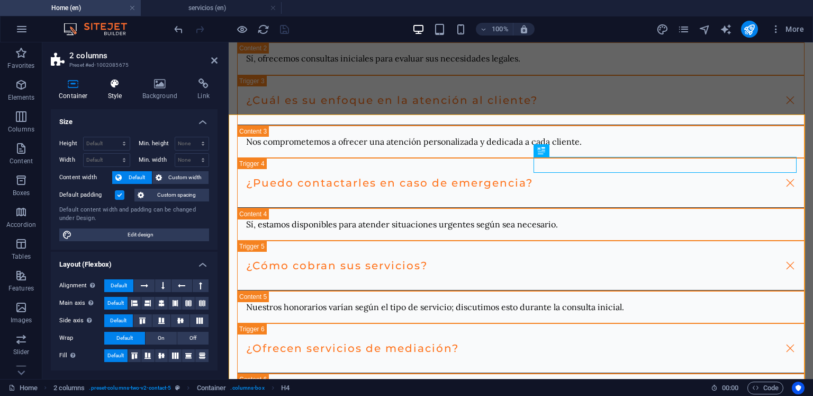
click at [114, 94] on h4 "Style" at bounding box center [117, 89] width 34 height 22
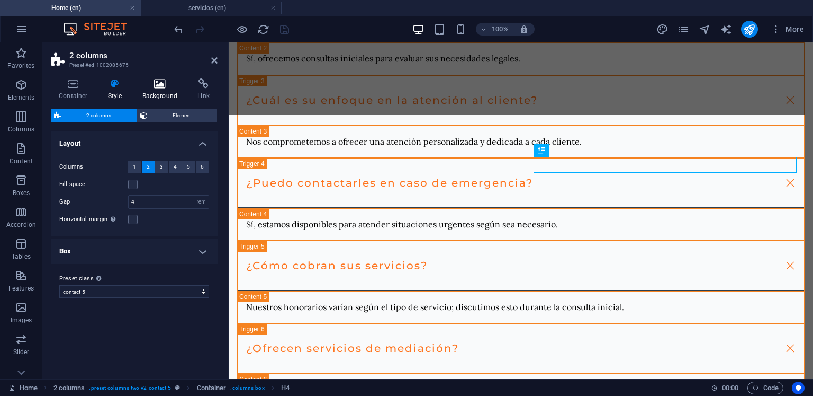
click at [146, 85] on icon at bounding box center [160, 83] width 51 height 11
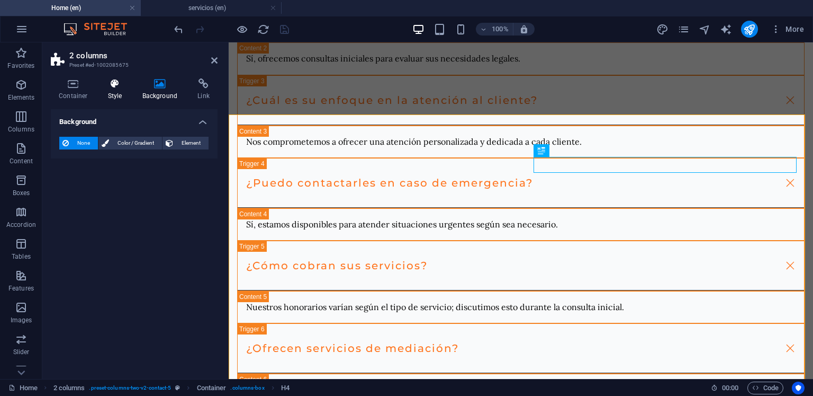
click at [114, 90] on h4 "Style" at bounding box center [117, 89] width 34 height 22
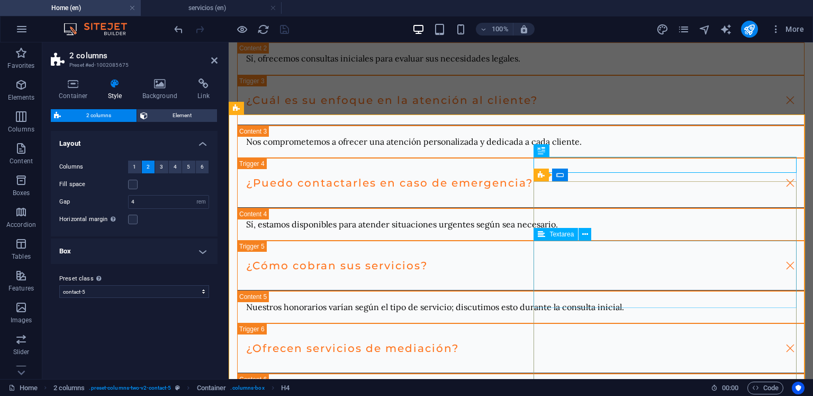
scroll to position [3375, 0]
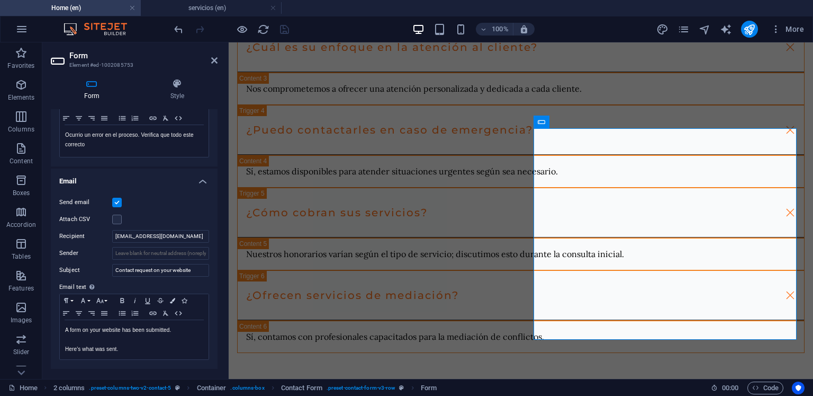
scroll to position [318, 0]
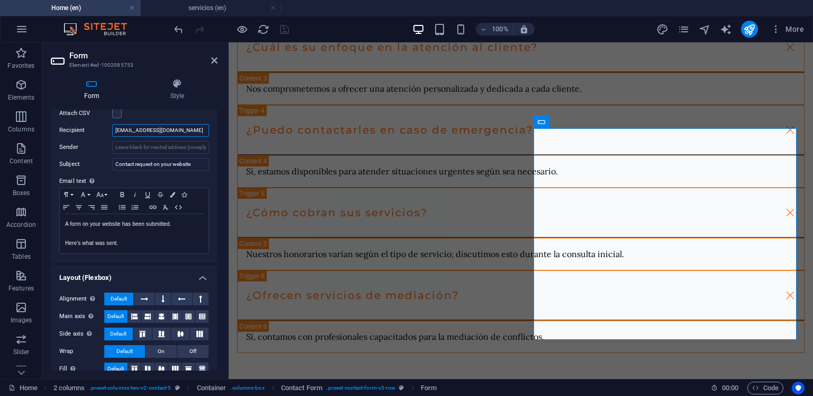
click at [188, 130] on input "[EMAIL_ADDRESS][DOMAIN_NAME]" at bounding box center [160, 130] width 97 height 13
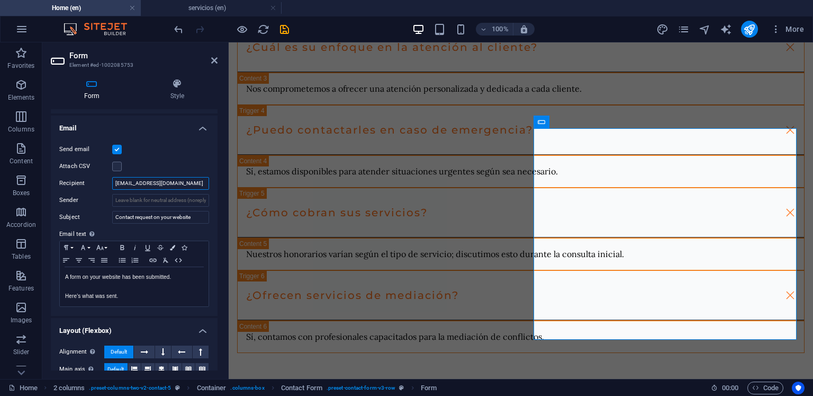
click at [194, 184] on input "[EMAIL_ADDRESS][DOMAIN_NAME]" at bounding box center [160, 183] width 97 height 13
type input "samuelavalos027@gmail.com samkoe30@gmail.com"
click at [288, 33] on icon "save" at bounding box center [285, 29] width 12 height 12
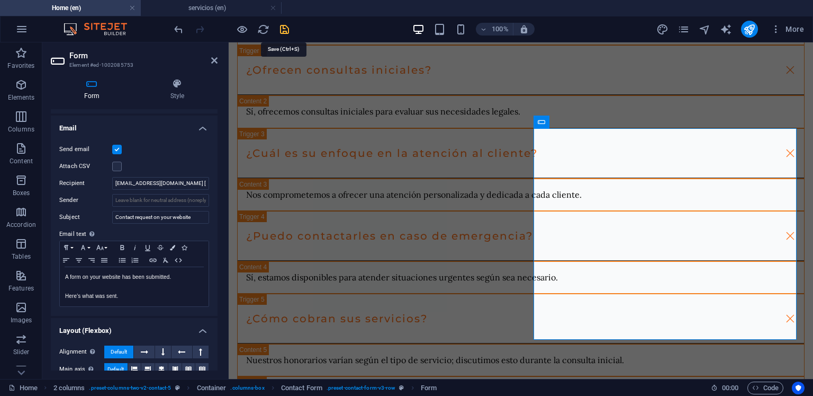
checkbox input "false"
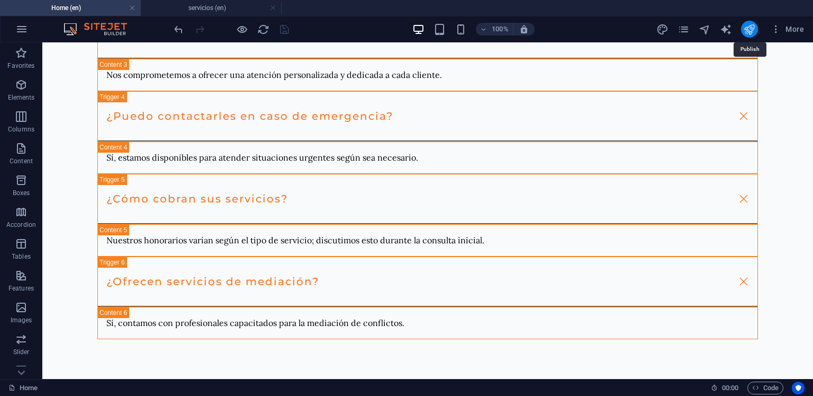
click at [750, 28] on icon "publish" at bounding box center [750, 29] width 12 height 12
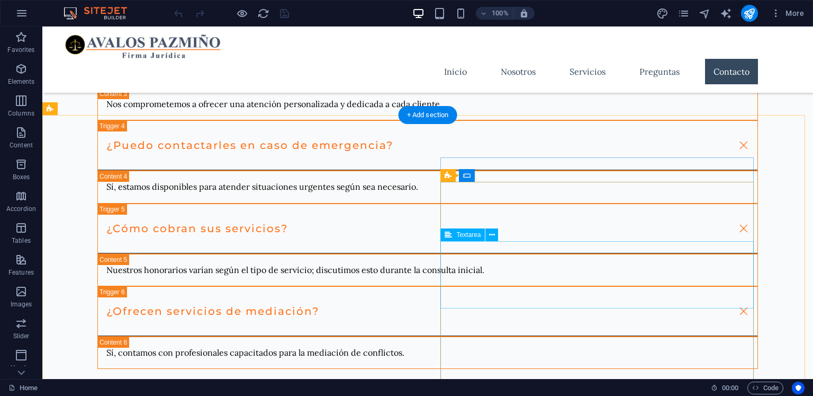
scroll to position [3305, 0]
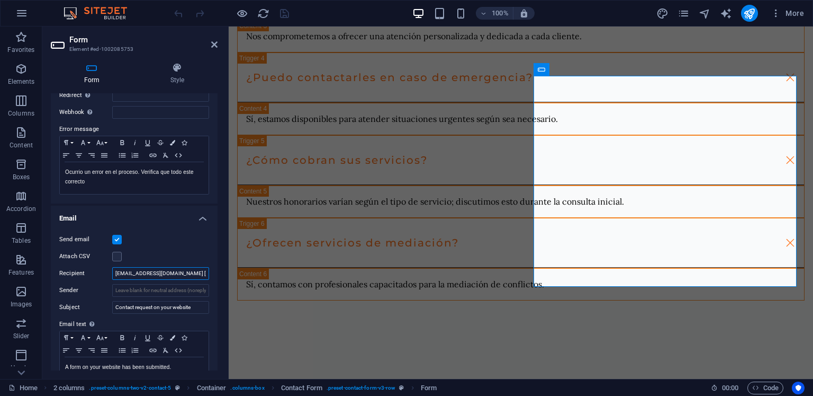
scroll to position [0, 38]
drag, startPoint x: 416, startPoint y: 298, endPoint x: 253, endPoint y: 276, distance: 164.1
click at [187, 274] on input "samuelavalos027@gmail.com samkoe30@gmail.com" at bounding box center [160, 273] width 97 height 13
drag, startPoint x: 195, startPoint y: 269, endPoint x: 49, endPoint y: 283, distance: 146.9
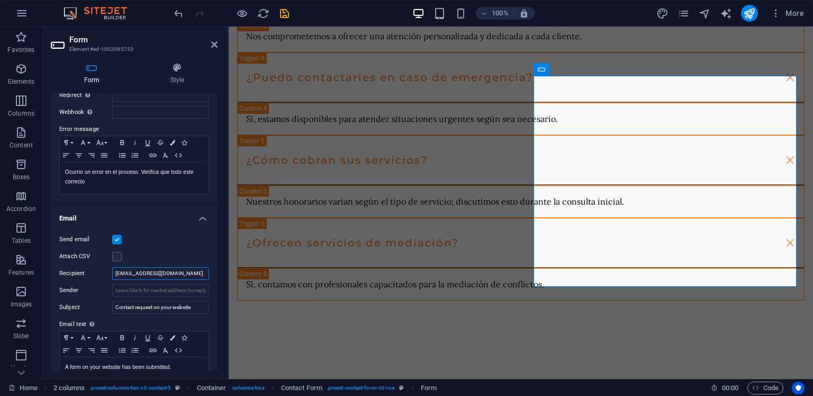
click at [49, 283] on div "Form Style General Title Define a name for the form. General form Messages Succ…" at bounding box center [134, 216] width 184 height 325
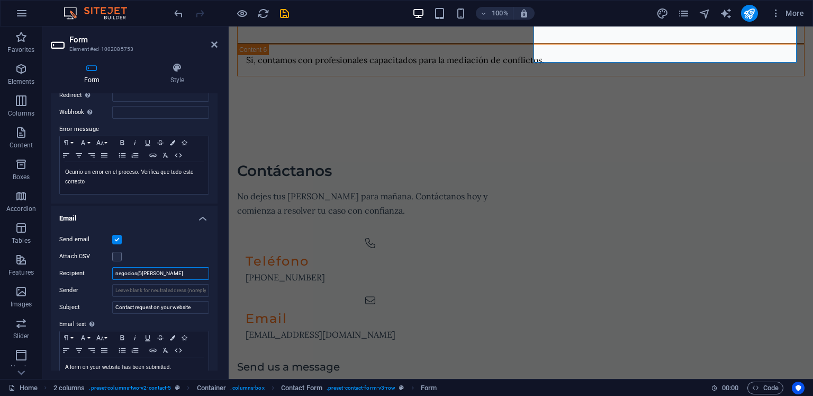
click at [195, 275] on input "negocios@avalos" at bounding box center [160, 273] width 97 height 13
type input "[EMAIL_ADDRESS][DOMAIN_NAME]"
click at [281, 20] on div at bounding box center [231, 13] width 119 height 17
click at [284, 16] on icon "save" at bounding box center [285, 13] width 12 height 12
checkbox input "false"
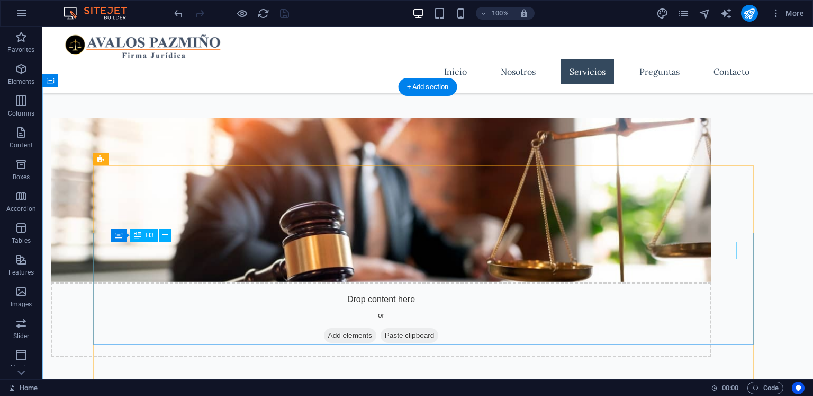
scroll to position [657, 0]
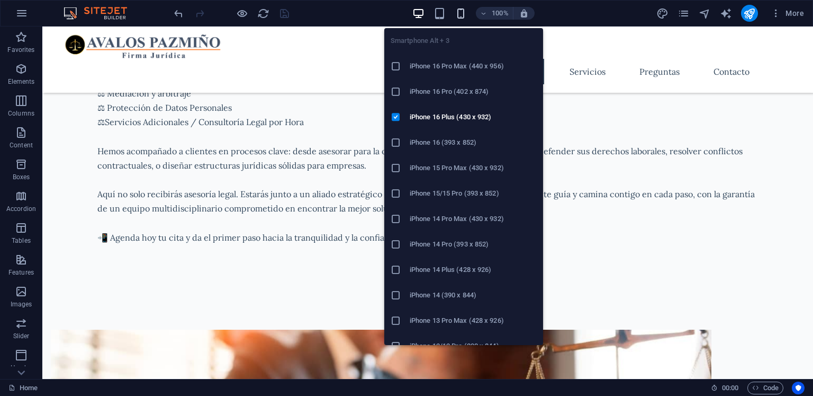
click at [466, 16] on icon "button" at bounding box center [461, 13] width 12 height 12
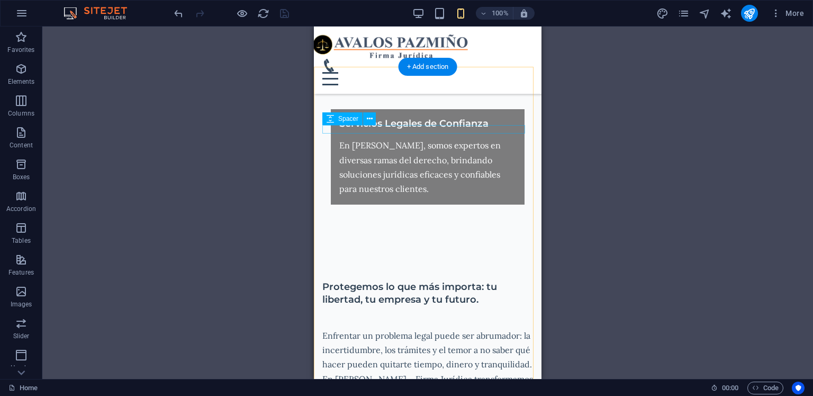
scroll to position [0, 0]
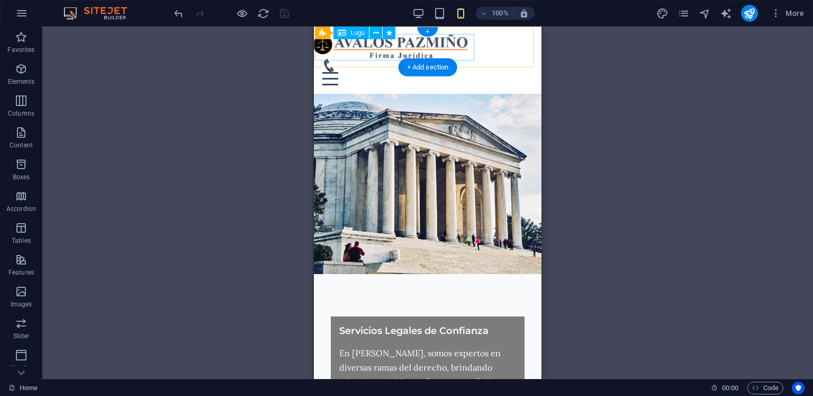
click at [452, 45] on div at bounding box center [428, 47] width 232 height 26
click at [466, 50] on div at bounding box center [428, 47] width 232 height 26
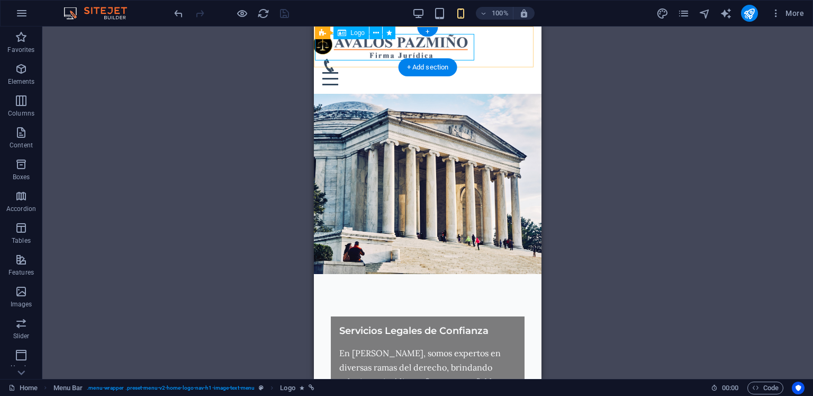
select select "px"
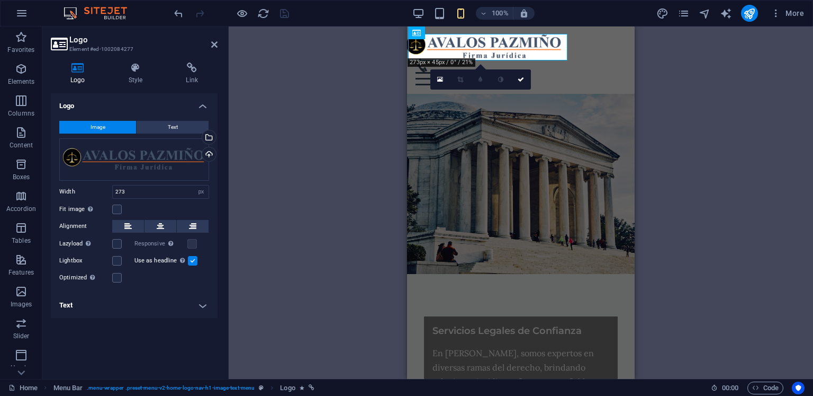
click at [657, 64] on div "H2 Text on background Container Menu Bar Container Container Accordion Containe…" at bounding box center [521, 202] width 585 height 352
click at [464, 11] on icon "button" at bounding box center [461, 13] width 12 height 12
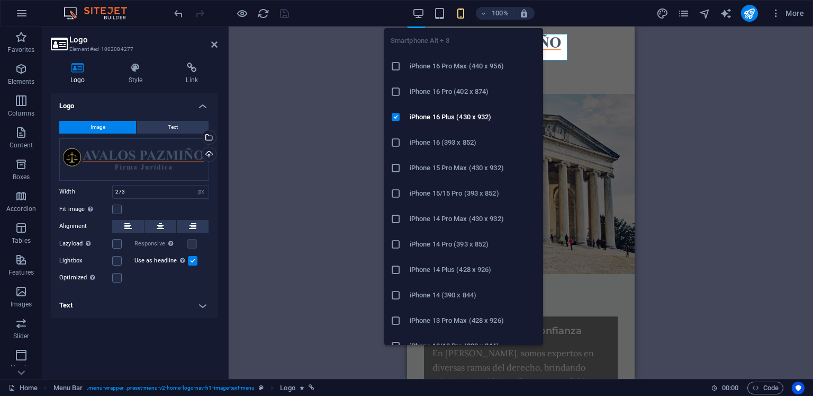
click at [459, 138] on h6 "iPhone 16 (393 x 852)" at bounding box center [473, 142] width 127 height 13
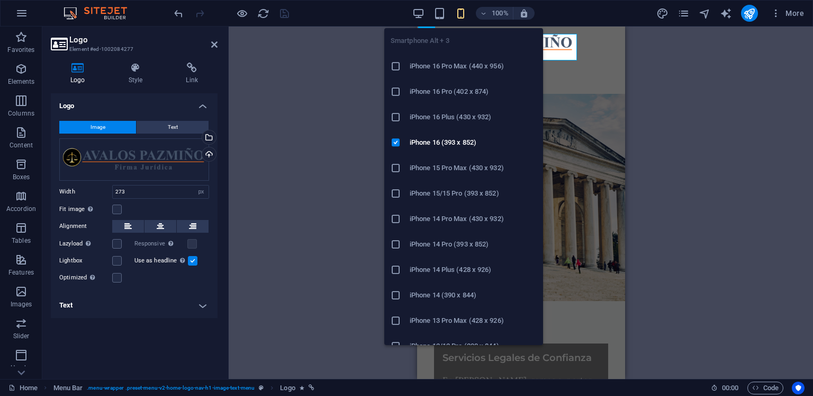
click at [449, 168] on h6 "iPhone 15 Pro Max (430 x 932)" at bounding box center [473, 168] width 127 height 13
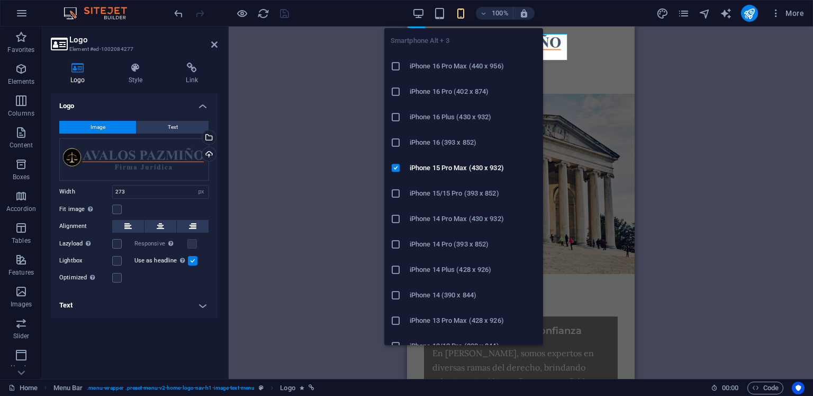
scroll to position [106, 0]
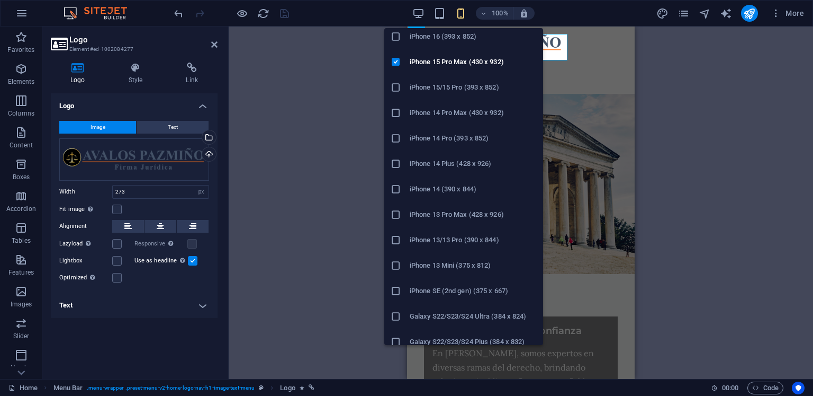
click at [449, 261] on h6 "iPhone 13 Mini (375 x 812)" at bounding box center [473, 265] width 127 height 13
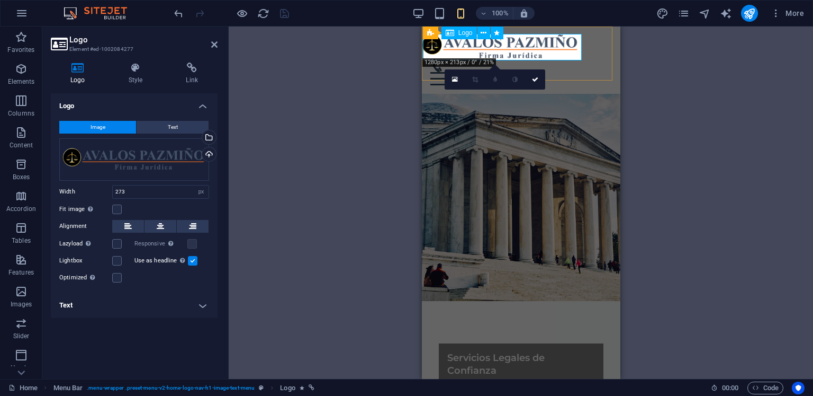
click at [574, 44] on div at bounding box center [521, 47] width 200 height 26
click at [694, 83] on div "H2 Text on background Container Menu Bar Container Container Accordion Containe…" at bounding box center [521, 202] width 585 height 352
click at [533, 79] on icon at bounding box center [535, 79] width 6 height 6
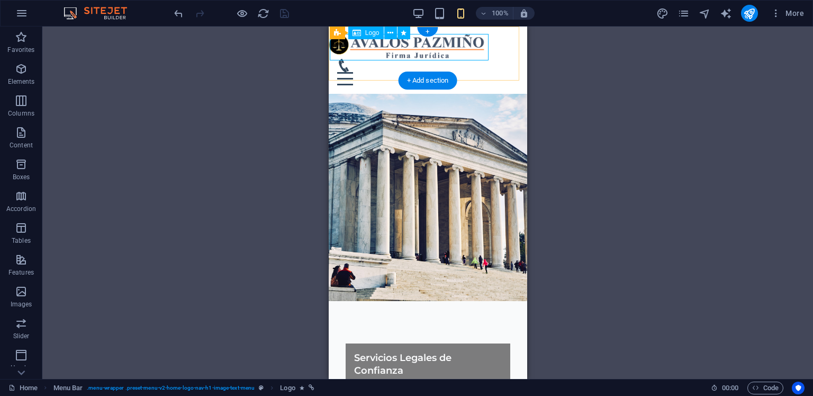
click at [446, 47] on div at bounding box center [428, 47] width 200 height 26
click at [475, 39] on div at bounding box center [428, 47] width 200 height 26
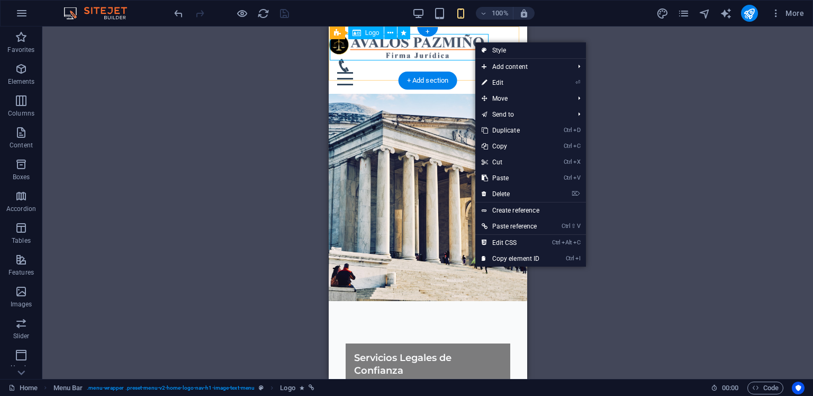
click at [456, 46] on div at bounding box center [428, 47] width 200 height 26
select select "px"
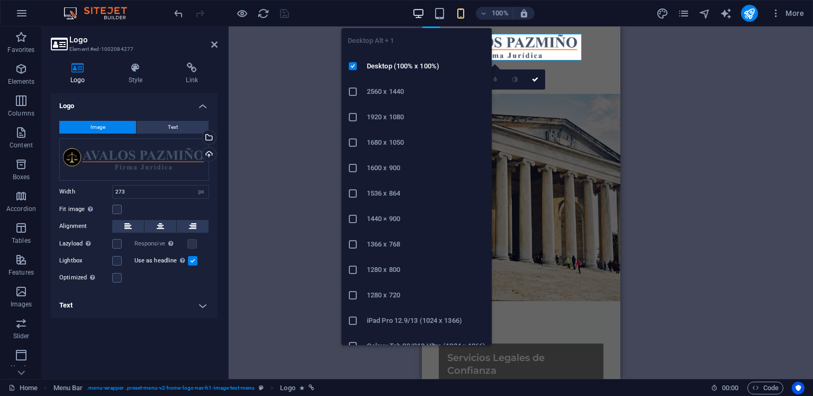
click at [419, 13] on icon "button" at bounding box center [419, 13] width 12 height 12
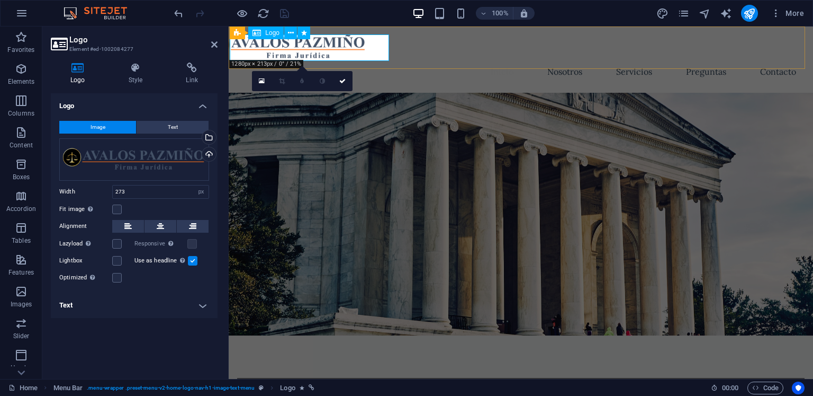
click at [365, 51] on div at bounding box center [521, 47] width 624 height 26
click at [430, 59] on nav "Inicio Nosotros Servicios Preguntas Contacto" at bounding box center [521, 71] width 568 height 25
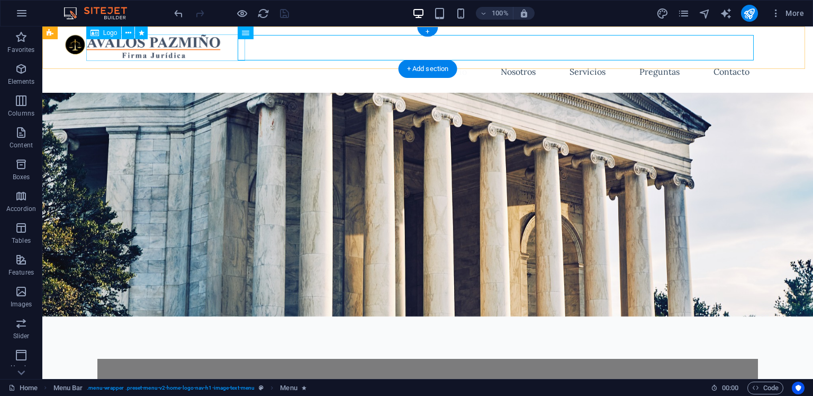
click at [219, 44] on div at bounding box center [428, 47] width 727 height 26
select select "px"
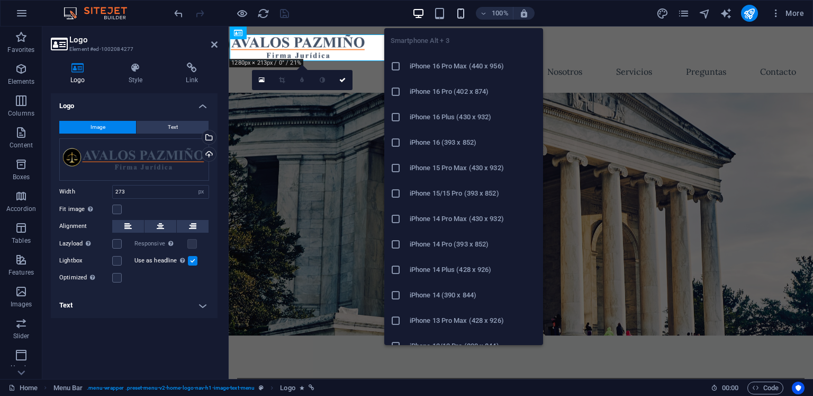
click at [458, 16] on icon "button" at bounding box center [461, 13] width 12 height 12
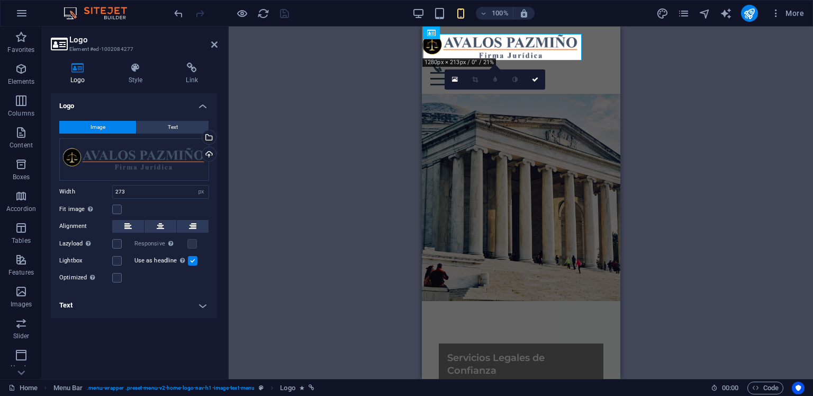
click at [569, 101] on figure at bounding box center [521, 197] width 199 height 207
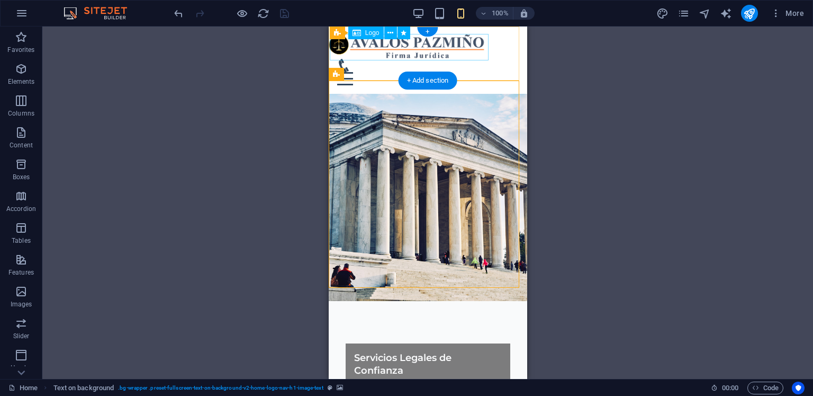
click at [419, 41] on div at bounding box center [428, 47] width 200 height 26
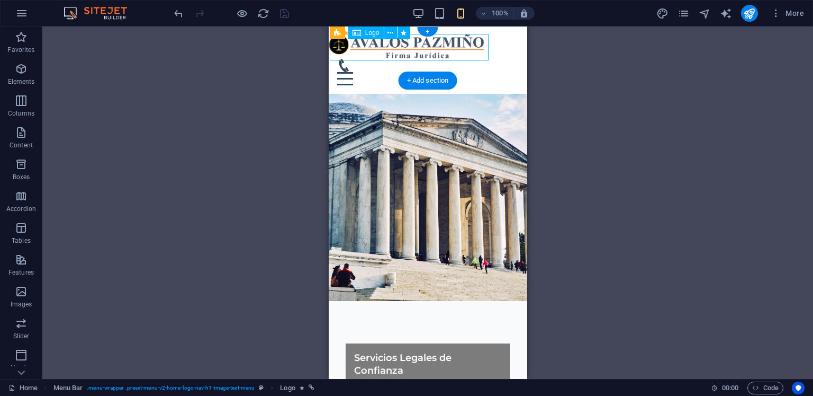
click at [419, 41] on div at bounding box center [428, 47] width 200 height 26
select select "px"
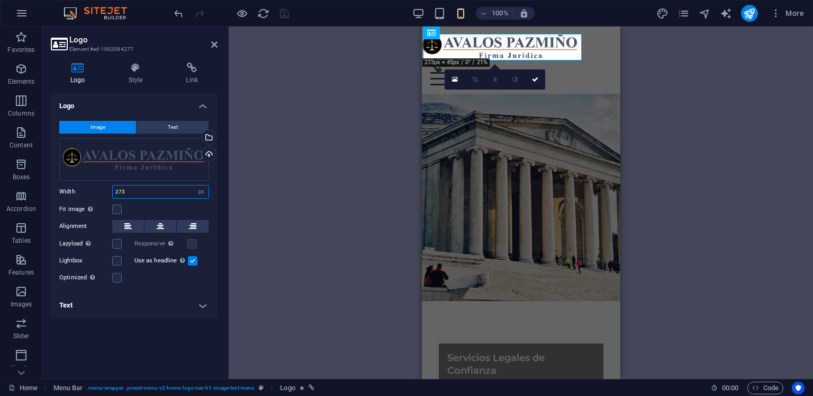
click at [160, 194] on input "273" at bounding box center [161, 191] width 96 height 13
drag, startPoint x: 157, startPoint y: 191, endPoint x: 114, endPoint y: 196, distance: 42.7
click at [115, 196] on input "260" at bounding box center [161, 191] width 96 height 13
type input "250"
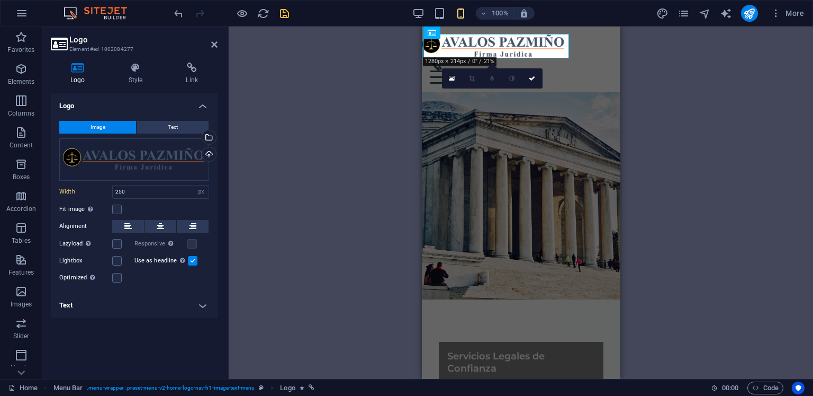
click at [642, 102] on div "H2 Text on background Container Menu Bar Container Container Accordion Containe…" at bounding box center [521, 202] width 585 height 352
click at [651, 98] on div "H2 Text on background Container Menu Bar Container Container Accordion Containe…" at bounding box center [521, 202] width 585 height 352
click at [585, 57] on div at bounding box center [521, 70] width 182 height 26
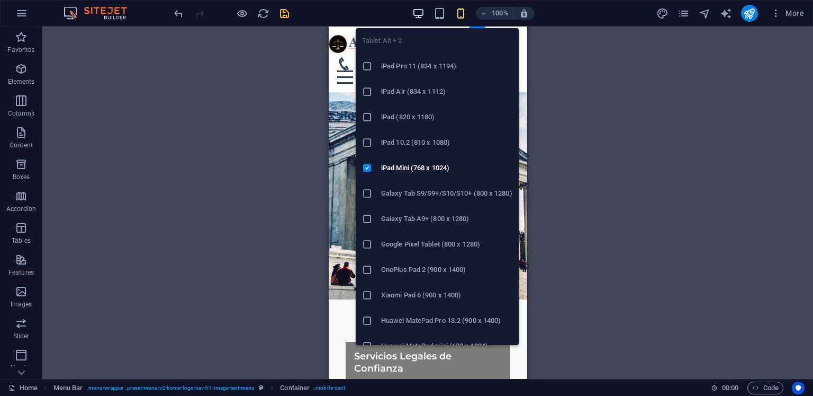
click at [425, 13] on icon "button" at bounding box center [419, 13] width 12 height 12
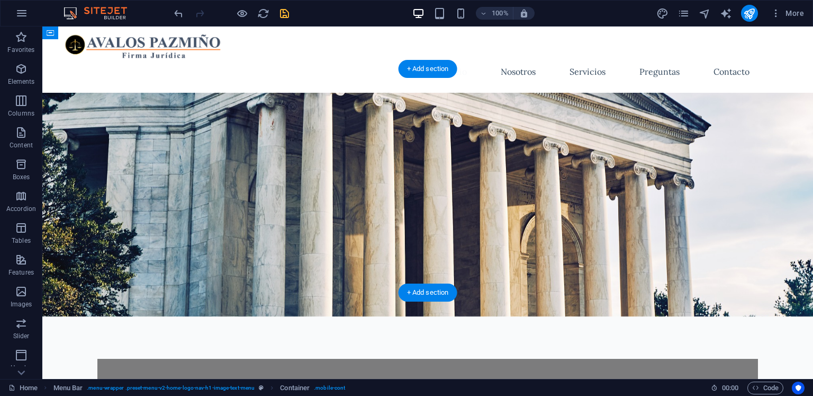
click at [642, 107] on figure at bounding box center [427, 204] width 771 height 223
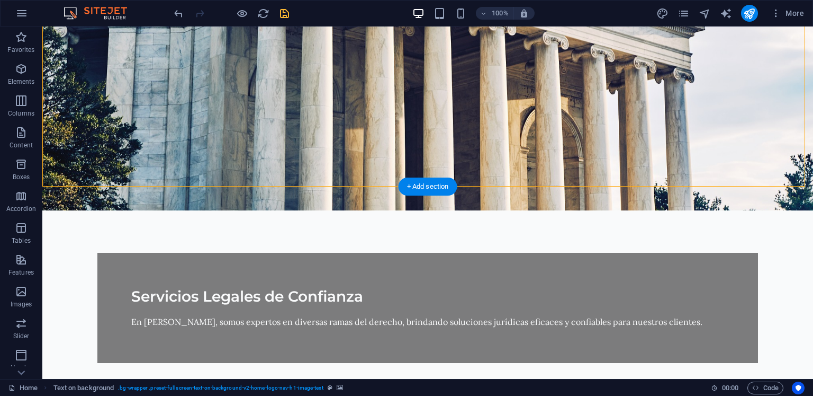
scroll to position [53, 0]
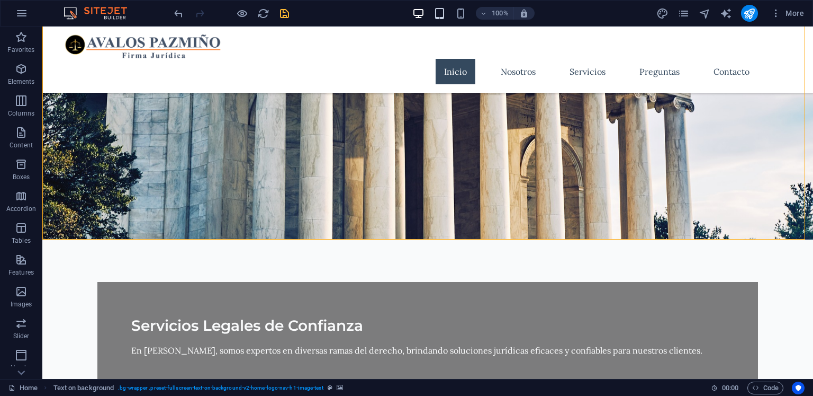
click at [446, 16] on icon "button" at bounding box center [440, 13] width 12 height 12
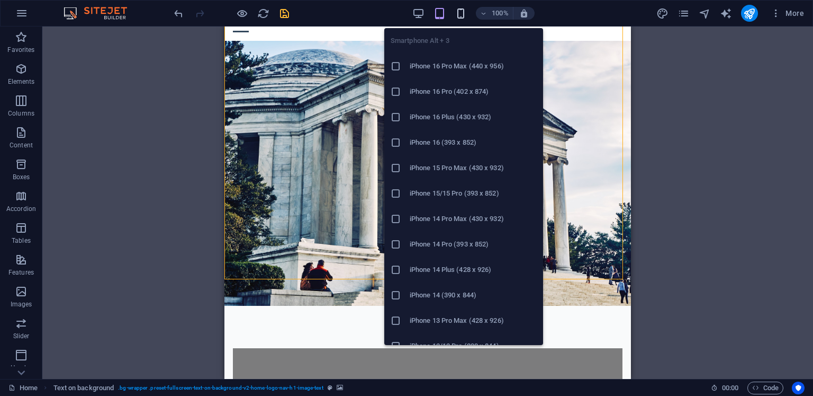
click at [460, 14] on icon "button" at bounding box center [461, 13] width 12 height 12
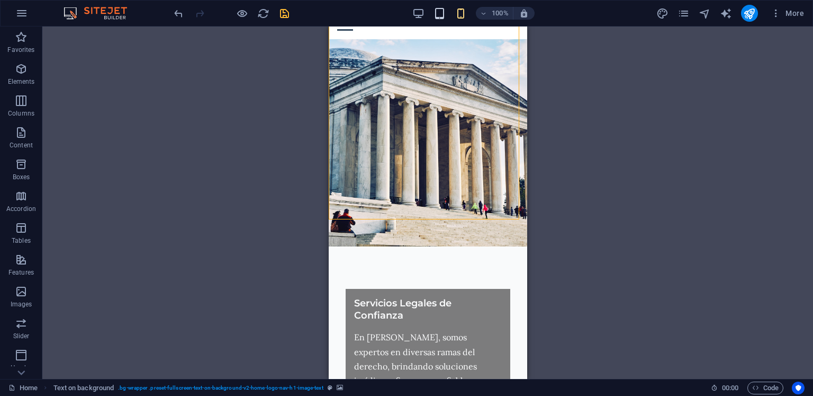
click at [443, 13] on icon "button" at bounding box center [440, 13] width 12 height 12
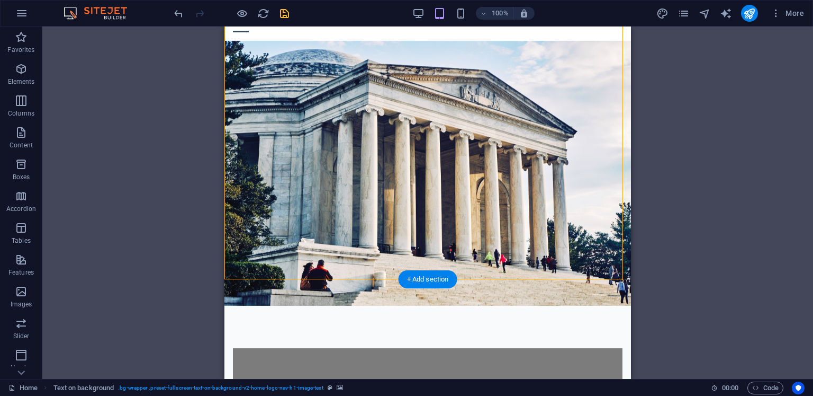
scroll to position [0, 0]
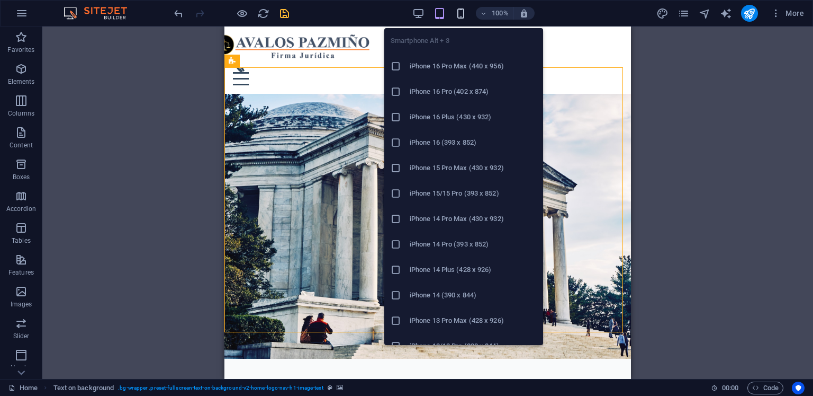
click at [461, 17] on icon "button" at bounding box center [461, 13] width 12 height 12
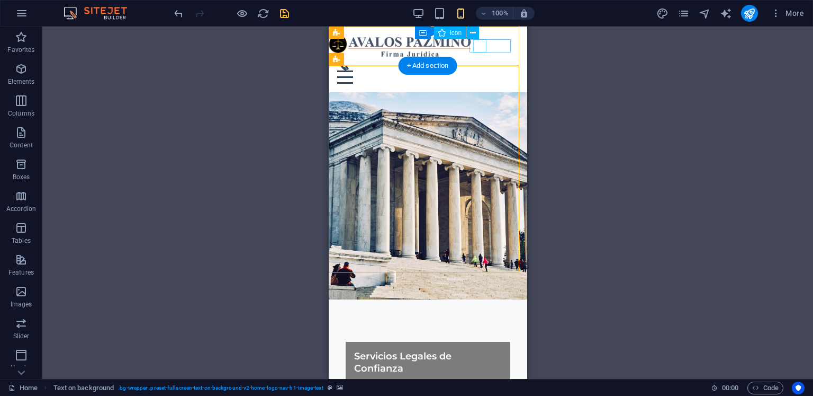
click at [479, 57] on figure at bounding box center [423, 63] width 173 height 13
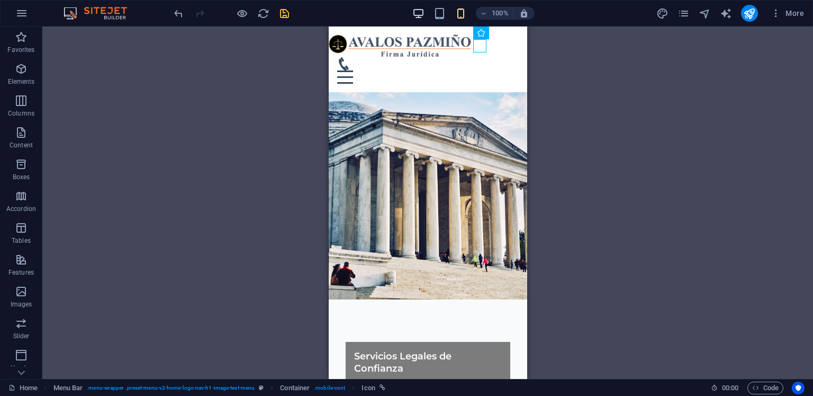
click at [419, 14] on icon "button" at bounding box center [419, 13] width 12 height 12
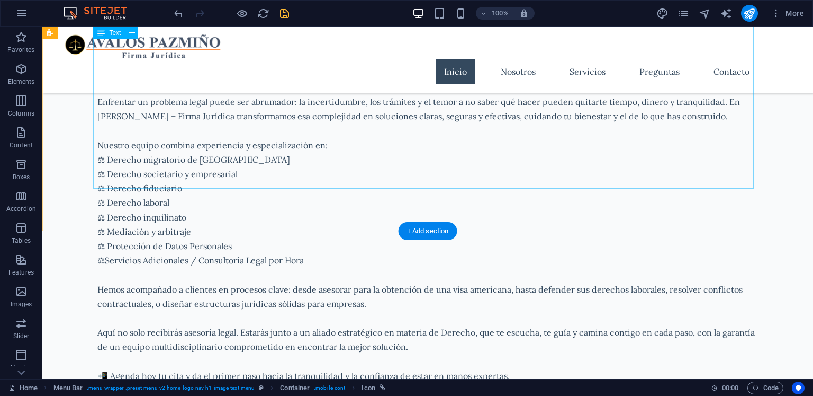
scroll to position [212, 0]
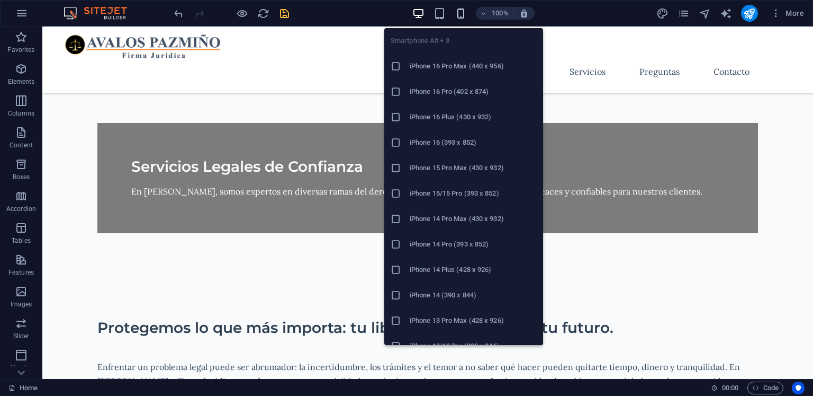
click at [464, 15] on icon "button" at bounding box center [461, 13] width 12 height 12
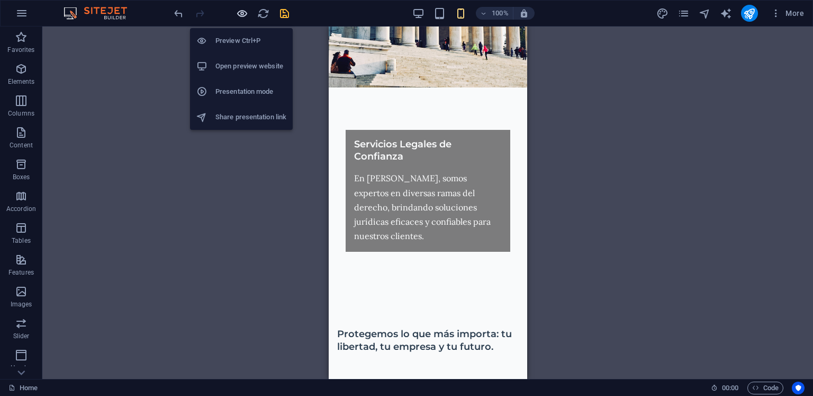
click at [242, 11] on icon "button" at bounding box center [242, 13] width 12 height 12
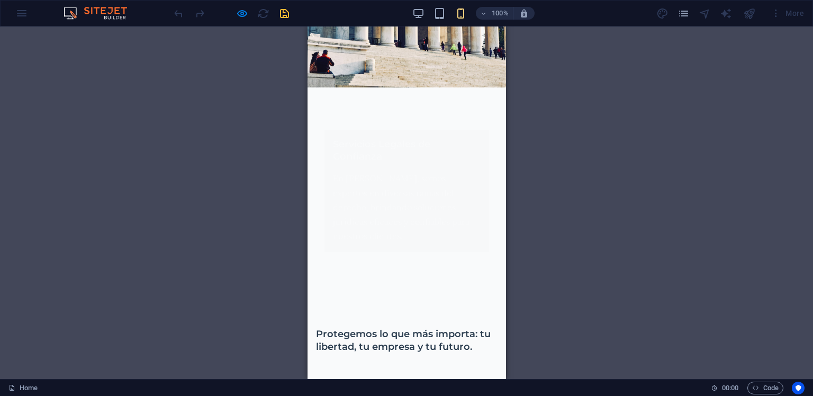
scroll to position [0, 0]
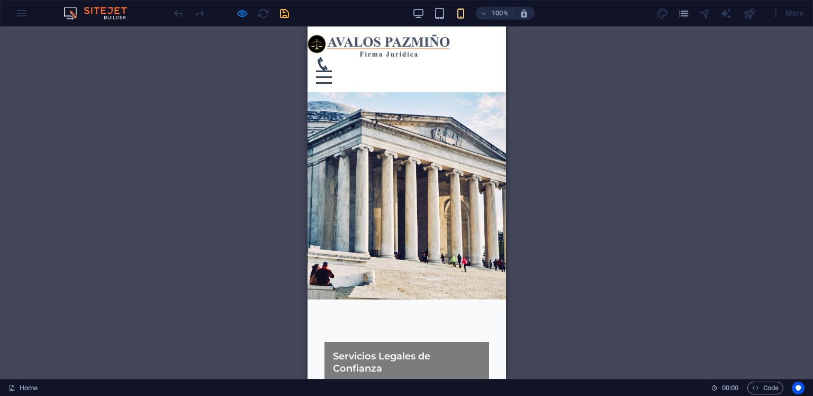
click at [329, 57] on icon at bounding box center [322, 63] width 13 height 13
click at [327, 57] on icon at bounding box center [322, 63] width 10 height 13
click at [416, 44] on img at bounding box center [380, 46] width 146 height 24
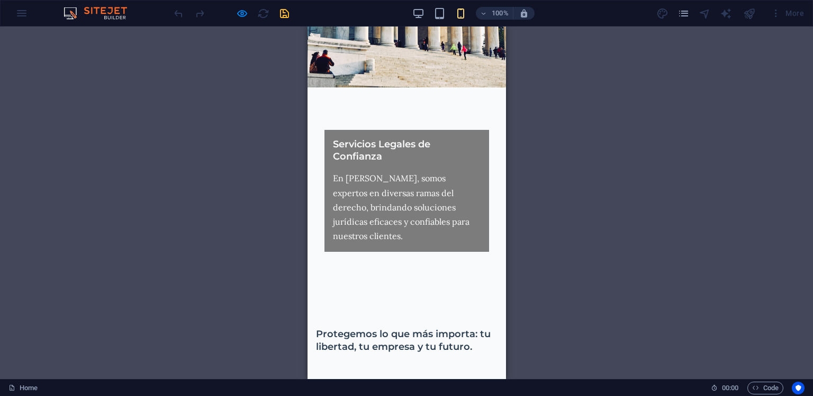
drag, startPoint x: 434, startPoint y: 164, endPoint x: 461, endPoint y: 183, distance: 33.4
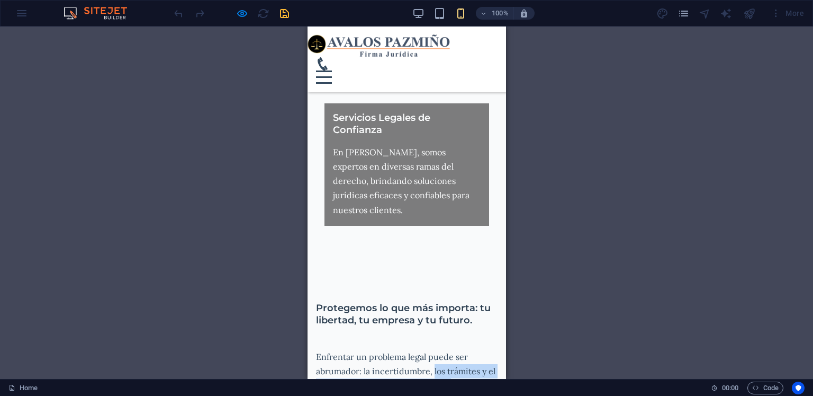
scroll to position [0, 0]
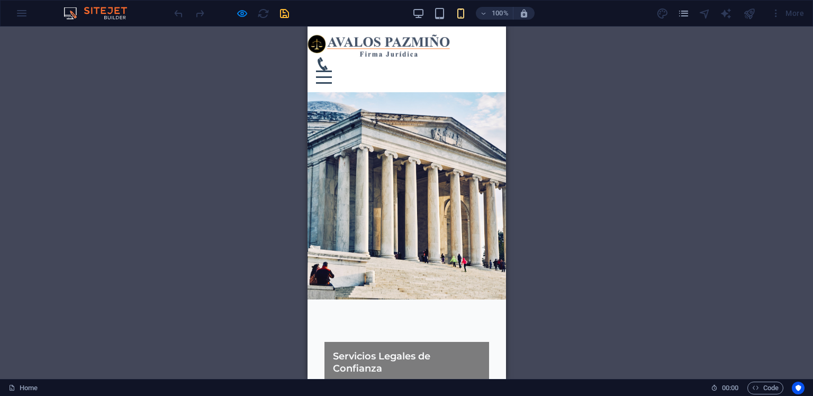
click at [332, 70] on div at bounding box center [324, 76] width 16 height 13
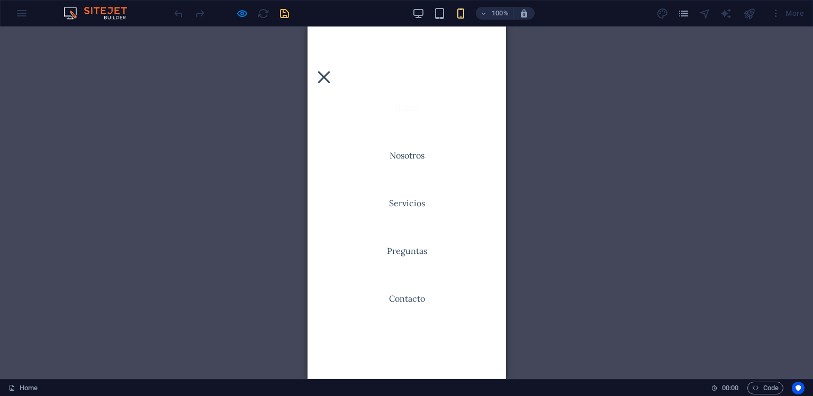
click at [332, 70] on div at bounding box center [324, 76] width 16 height 13
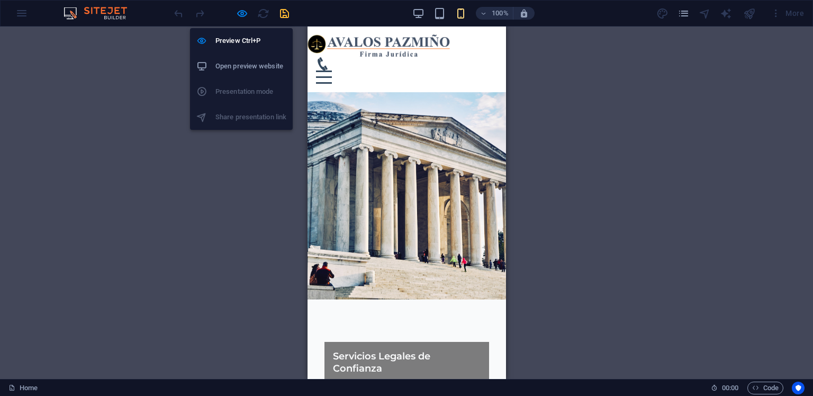
click at [243, 14] on icon "button" at bounding box center [242, 13] width 12 height 12
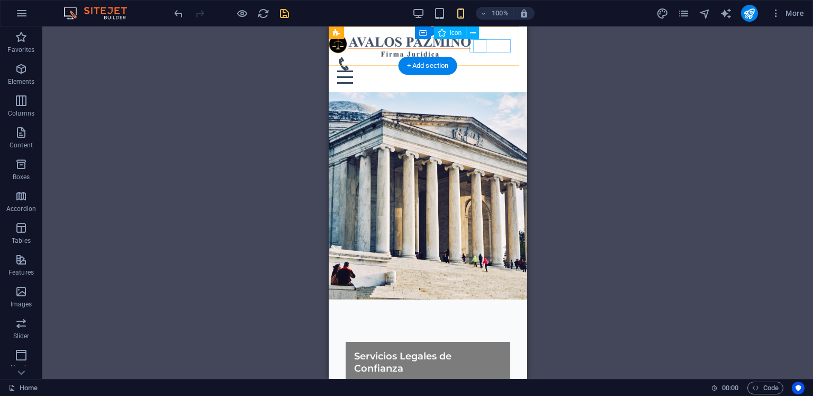
click at [477, 57] on figure at bounding box center [423, 63] width 173 height 13
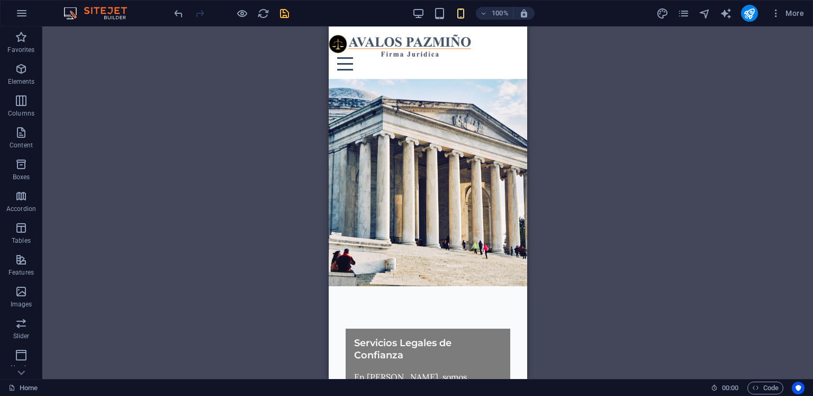
click at [618, 112] on div "H2 Text on background Container Menu Bar Container Container Accordion Containe…" at bounding box center [427, 202] width 771 height 352
click at [423, 20] on div "100%" at bounding box center [474, 13] width 122 height 17
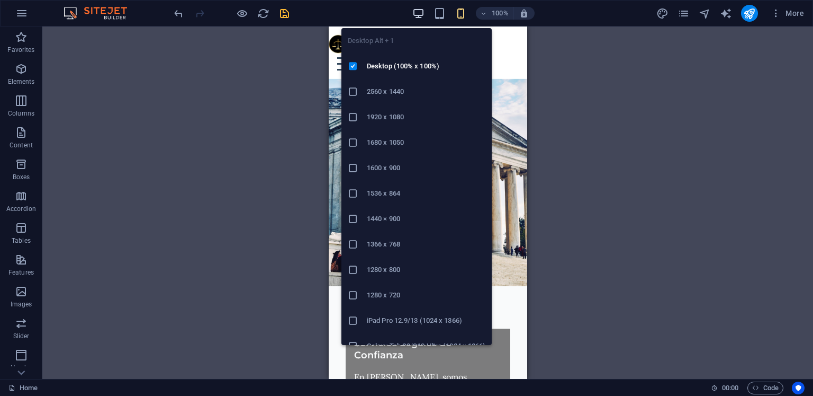
click at [420, 15] on icon "button" at bounding box center [419, 13] width 12 height 12
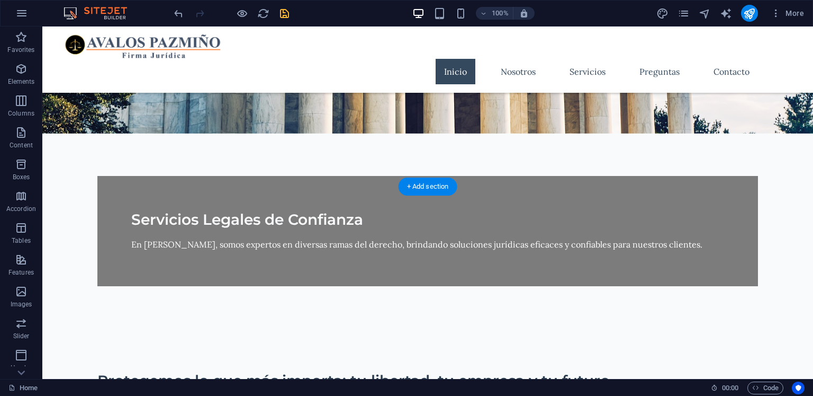
scroll to position [106, 0]
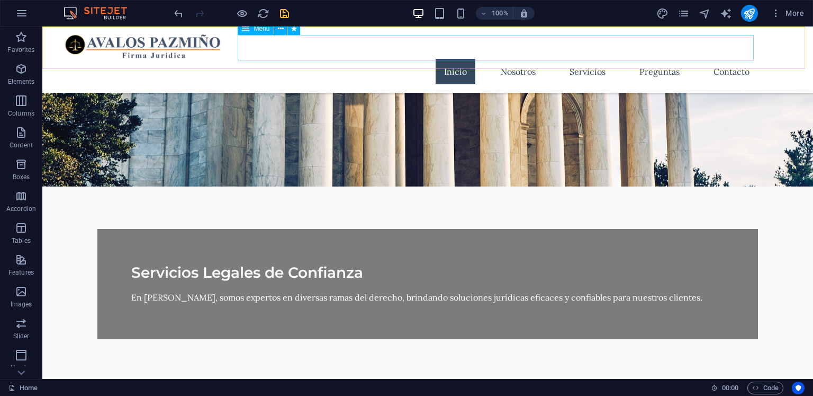
click at [725, 59] on nav "Inicio Nosotros Servicios Preguntas Contacto" at bounding box center [427, 71] width 661 height 25
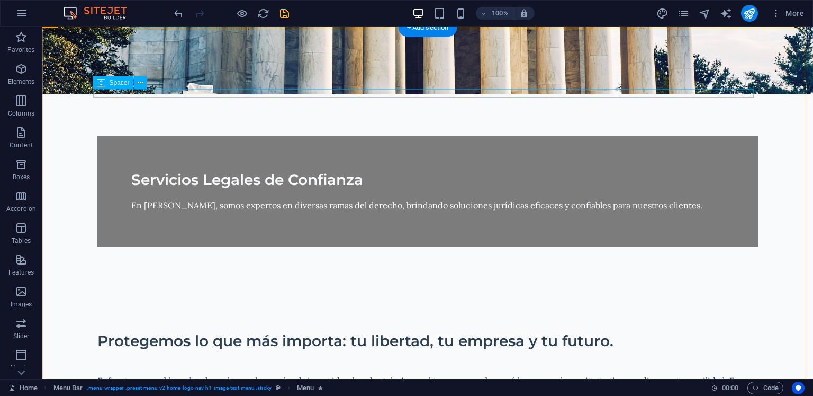
scroll to position [318, 0]
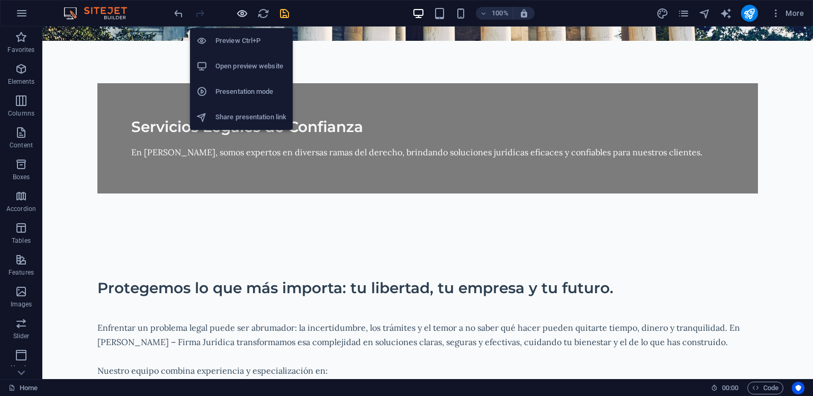
click at [240, 15] on icon "button" at bounding box center [242, 13] width 12 height 12
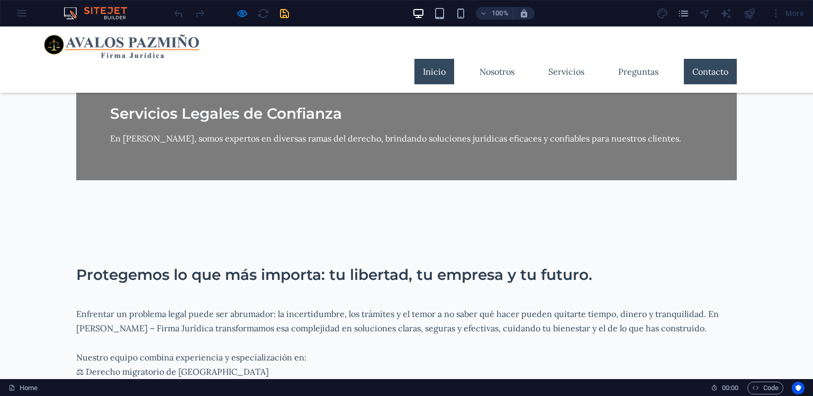
click at [708, 59] on link "Contacto" at bounding box center [710, 71] width 53 height 25
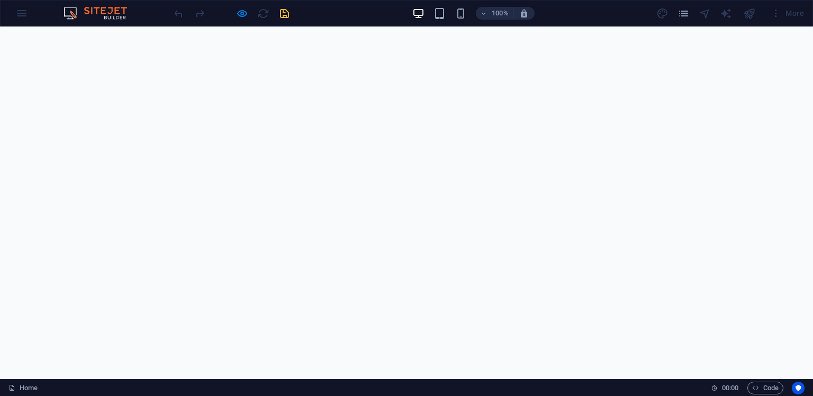
scroll to position [2018, 0]
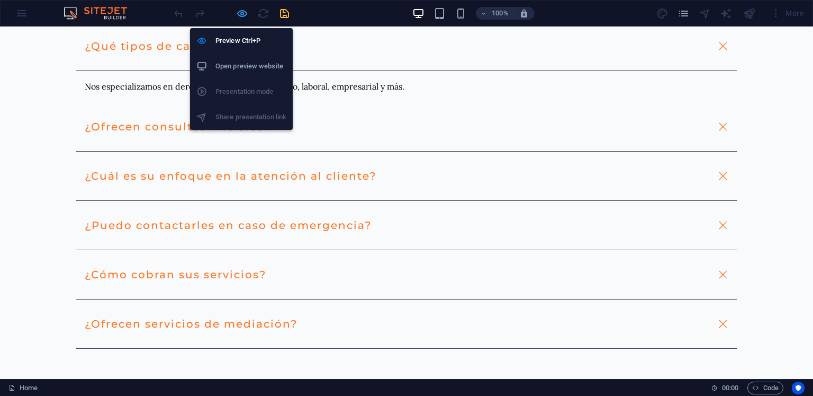
click at [239, 16] on icon "button" at bounding box center [242, 13] width 12 height 12
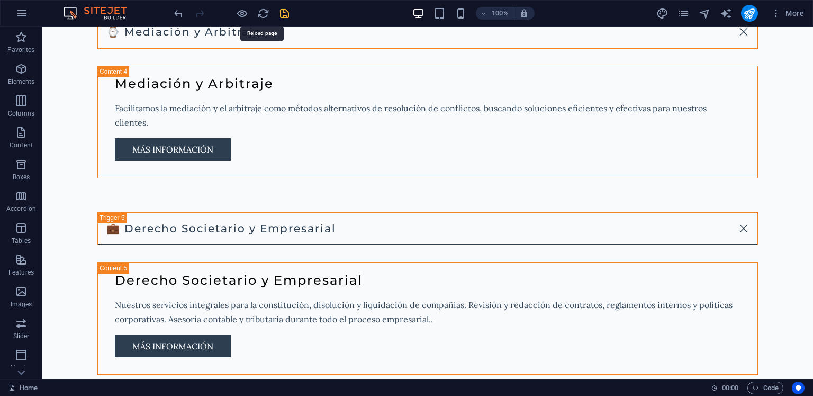
scroll to position [3104, 0]
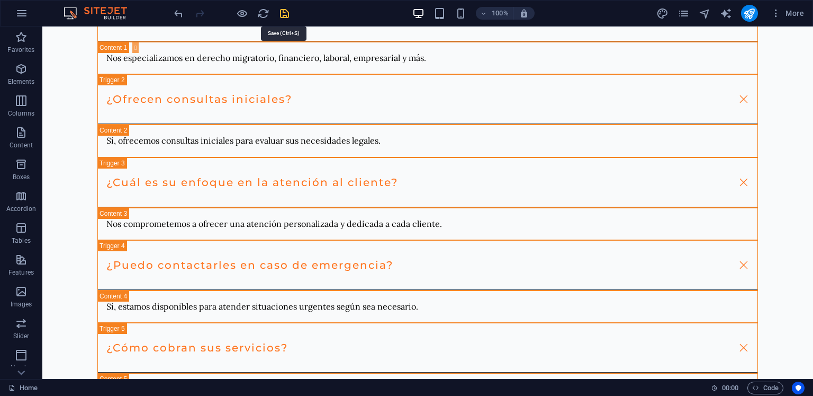
click at [285, 12] on icon "save" at bounding box center [285, 13] width 12 height 12
checkbox input "false"
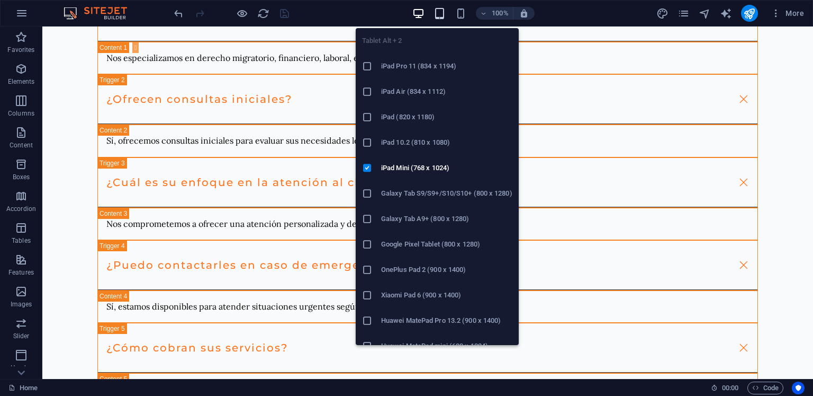
click at [444, 15] on icon "button" at bounding box center [440, 13] width 12 height 12
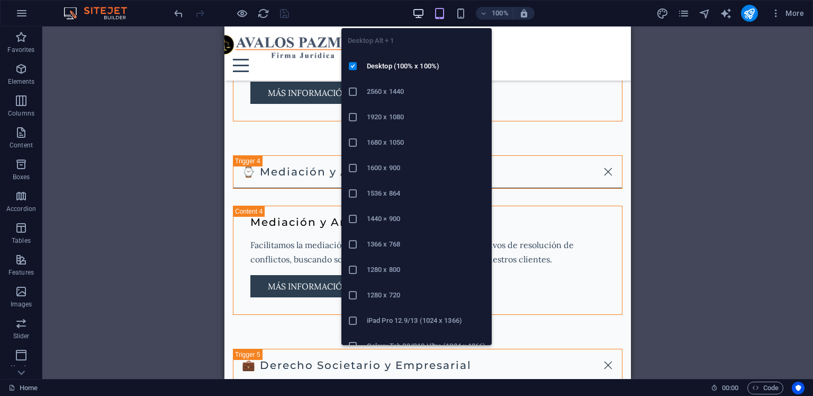
click at [424, 17] on icon "button" at bounding box center [419, 13] width 12 height 12
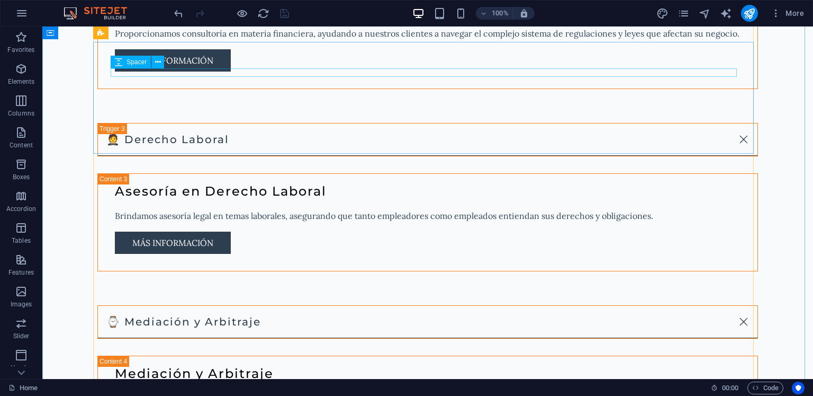
scroll to position [1617, 0]
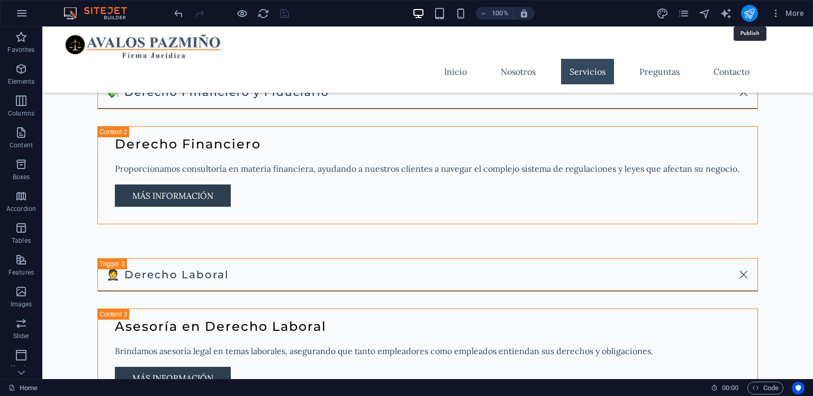
click at [753, 17] on icon "publish" at bounding box center [750, 13] width 12 height 12
